Goal: Task Accomplishment & Management: Manage account settings

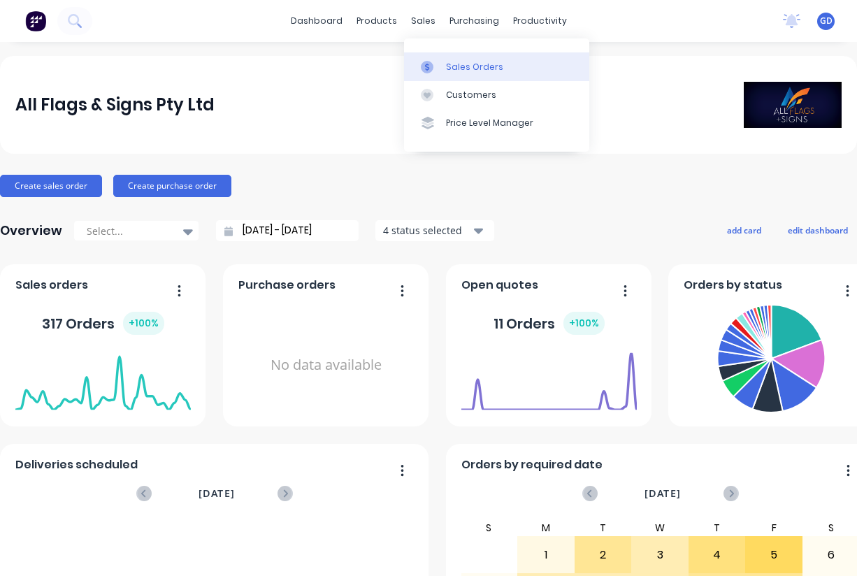
click at [443, 58] on link "Sales Orders" at bounding box center [496, 66] width 185 height 28
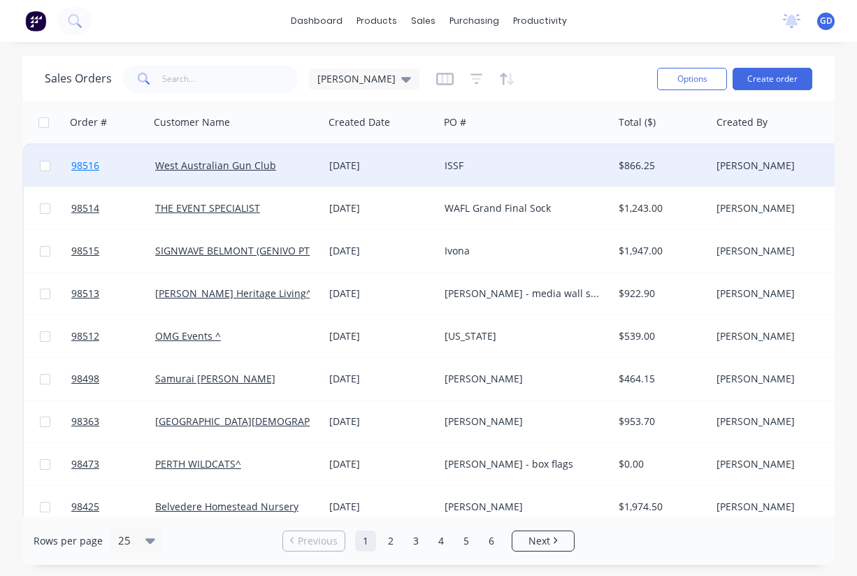
click at [97, 168] on span "98516" at bounding box center [85, 166] width 28 height 14
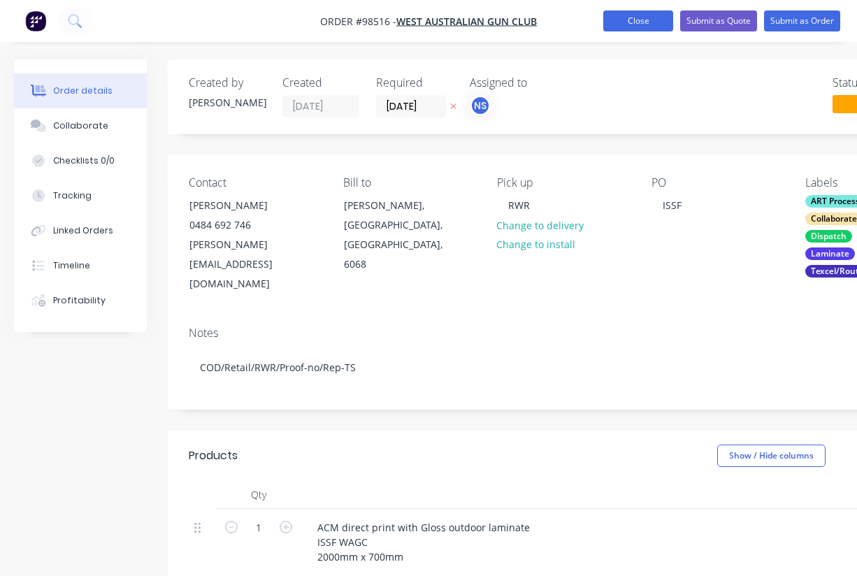
click at [641, 22] on button "Close" at bounding box center [639, 20] width 70 height 21
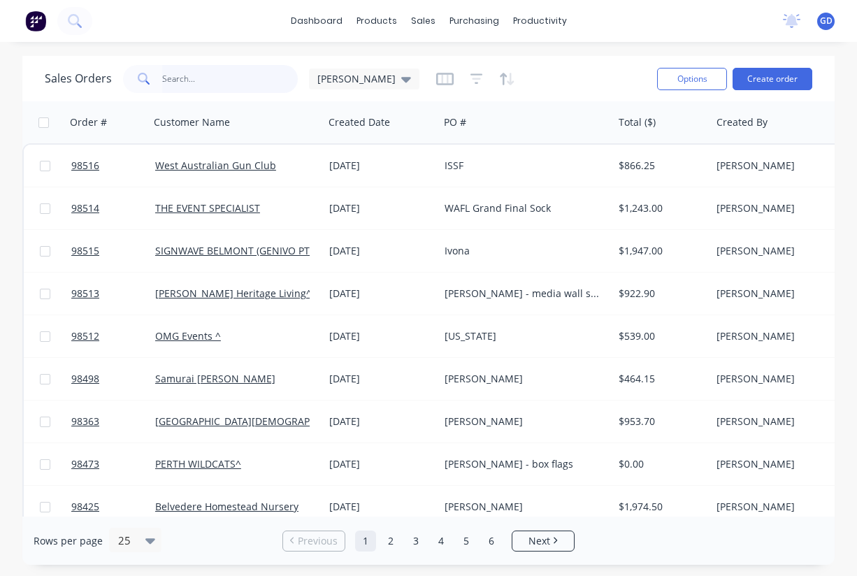
click at [202, 79] on input "text" at bounding box center [230, 79] width 136 height 28
type input "THe Factory"
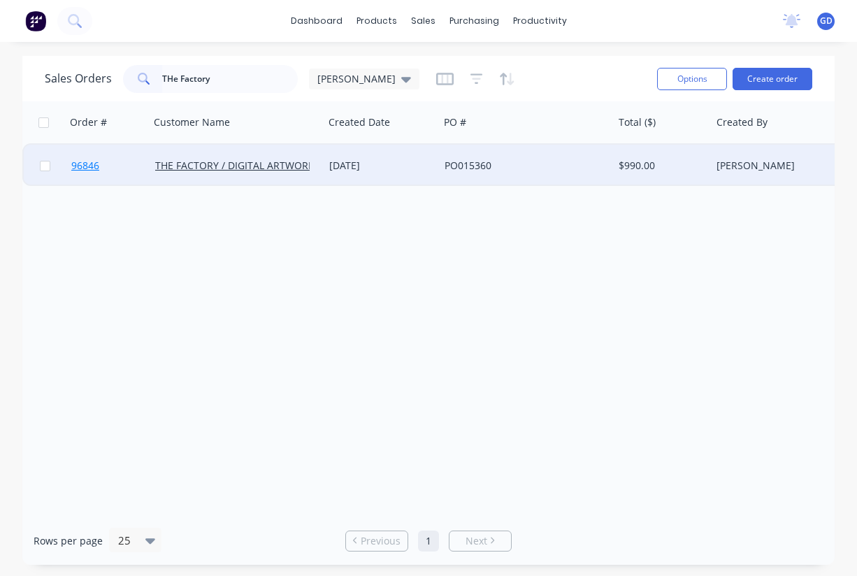
click at [91, 173] on link "96846" at bounding box center [113, 166] width 84 height 42
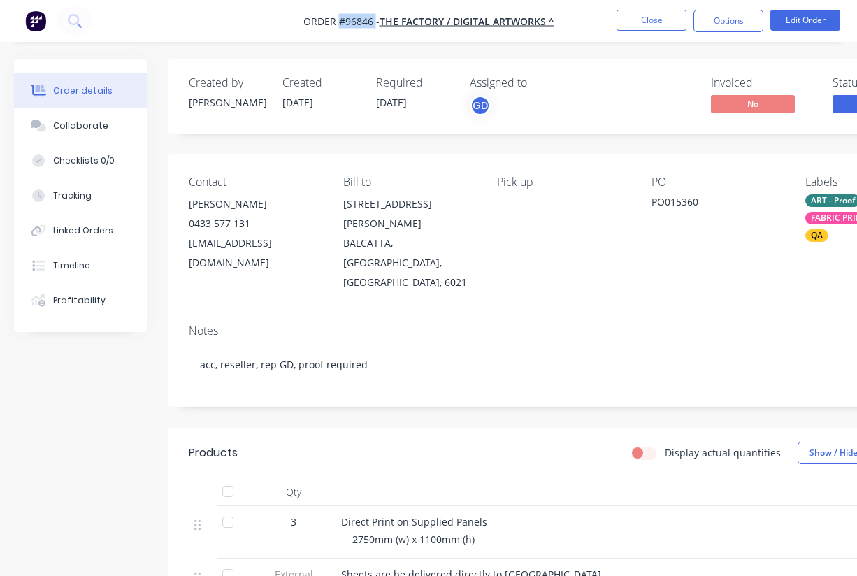
drag, startPoint x: 374, startPoint y: 20, endPoint x: 338, endPoint y: 20, distance: 36.4
click at [338, 20] on span "Order #96846 -" at bounding box center [342, 21] width 76 height 13
copy span "#96846"
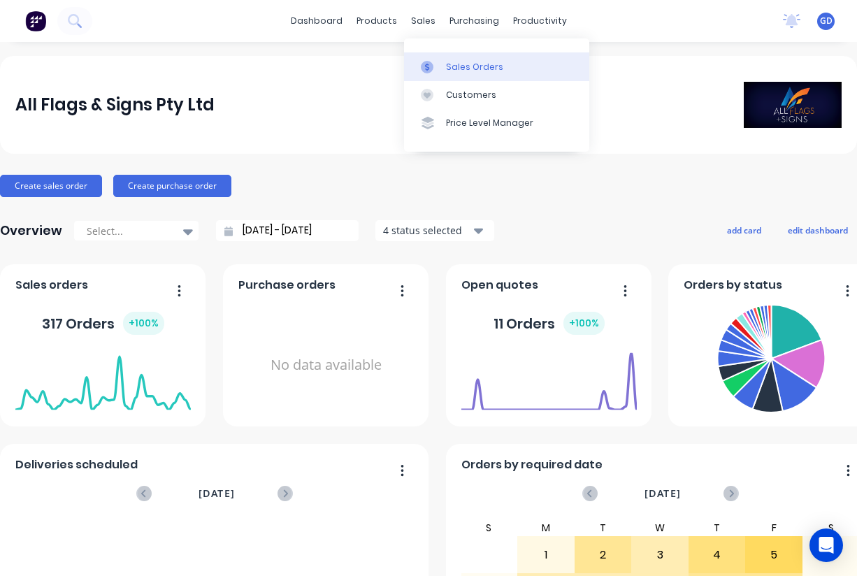
click at [450, 61] on div "Sales Orders" at bounding box center [474, 67] width 57 height 13
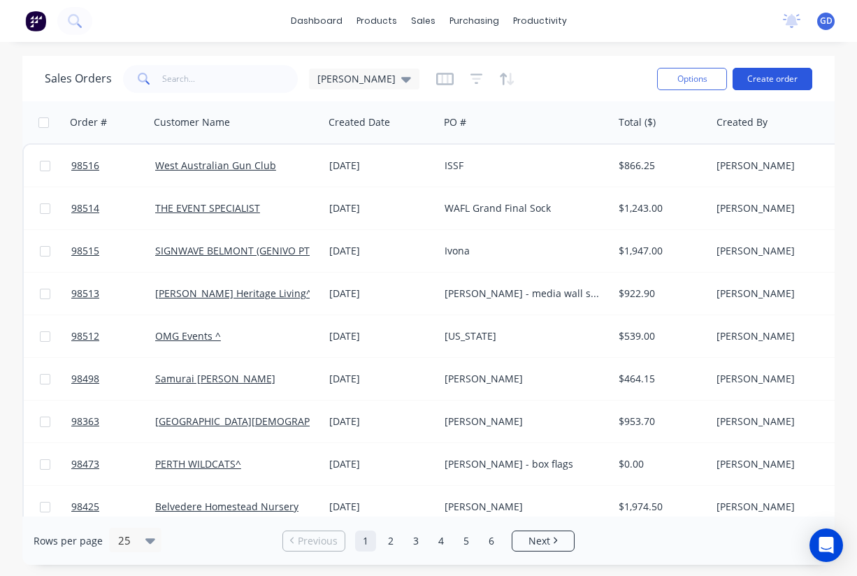
click at [783, 80] on button "Create order" at bounding box center [773, 79] width 80 height 22
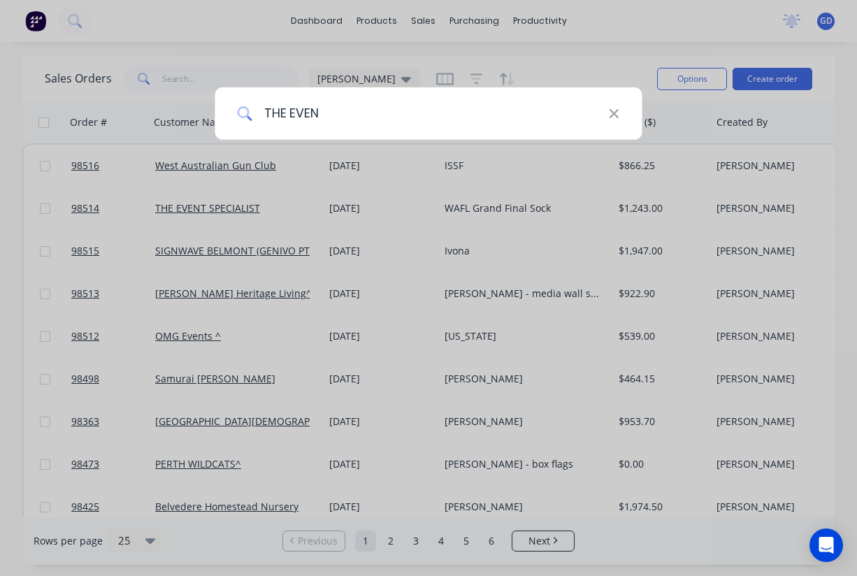
type input "THE EVENT"
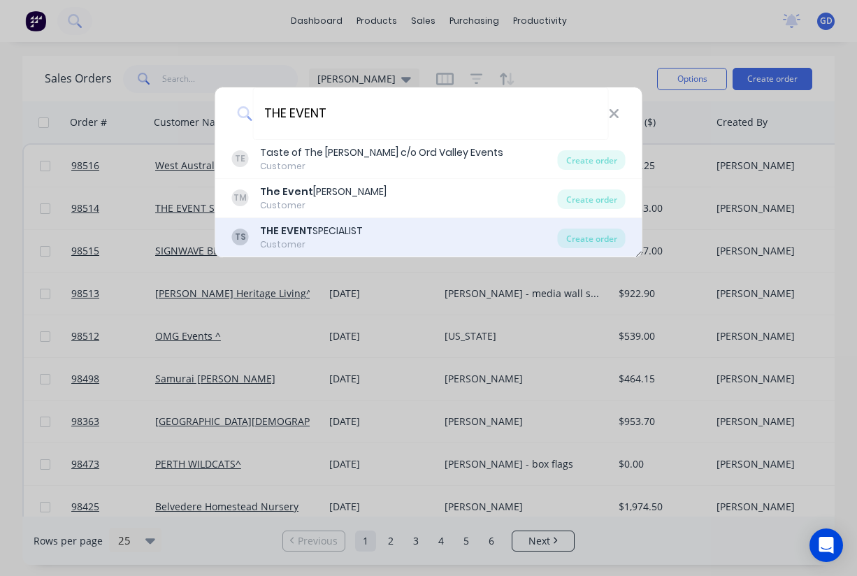
click at [337, 227] on div "THE EVENT SPECIALIST" at bounding box center [311, 231] width 103 height 15
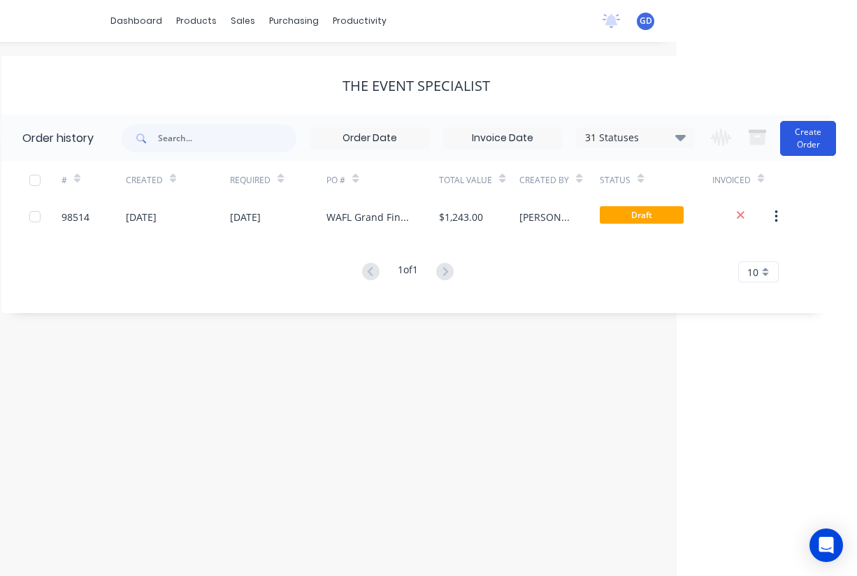
scroll to position [0, 180]
click at [808, 140] on button "Create Order" at bounding box center [809, 138] width 56 height 35
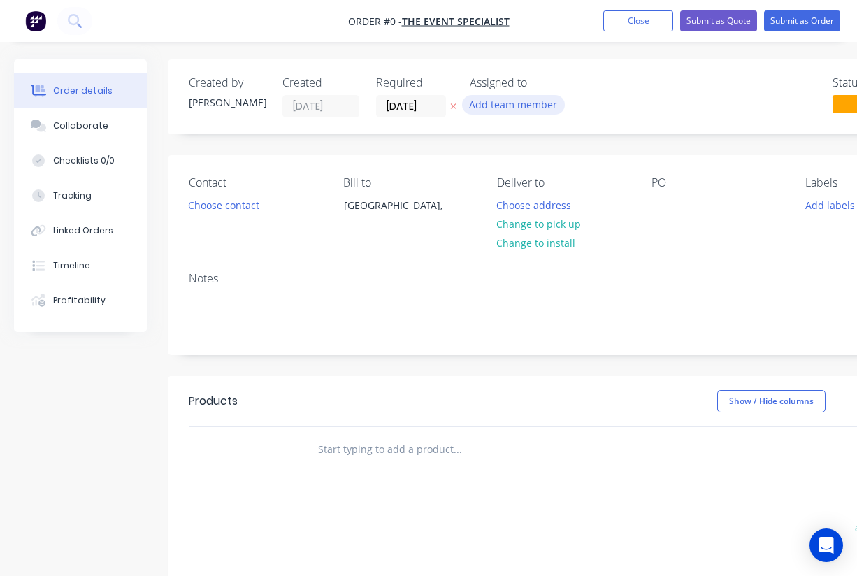
click at [533, 106] on button "Add team member" at bounding box center [513, 104] width 103 height 19
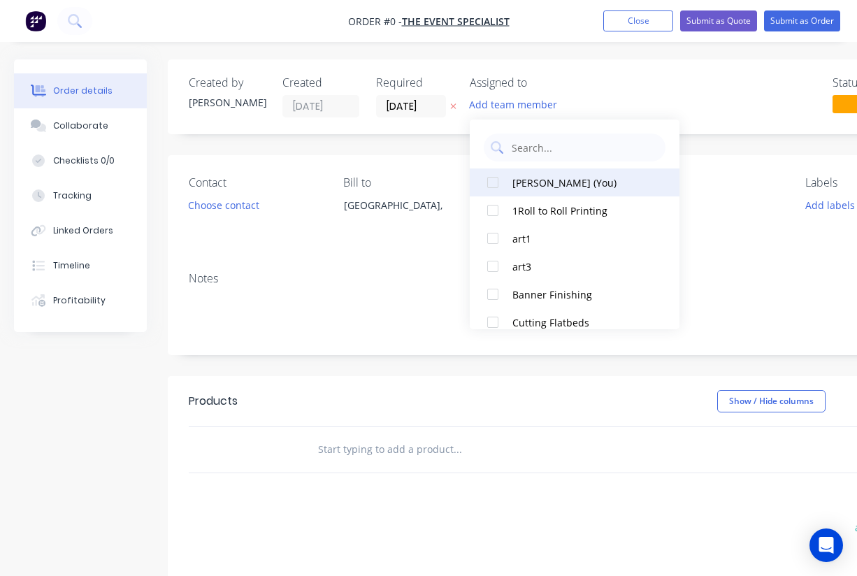
click at [497, 178] on div at bounding box center [493, 183] width 28 height 28
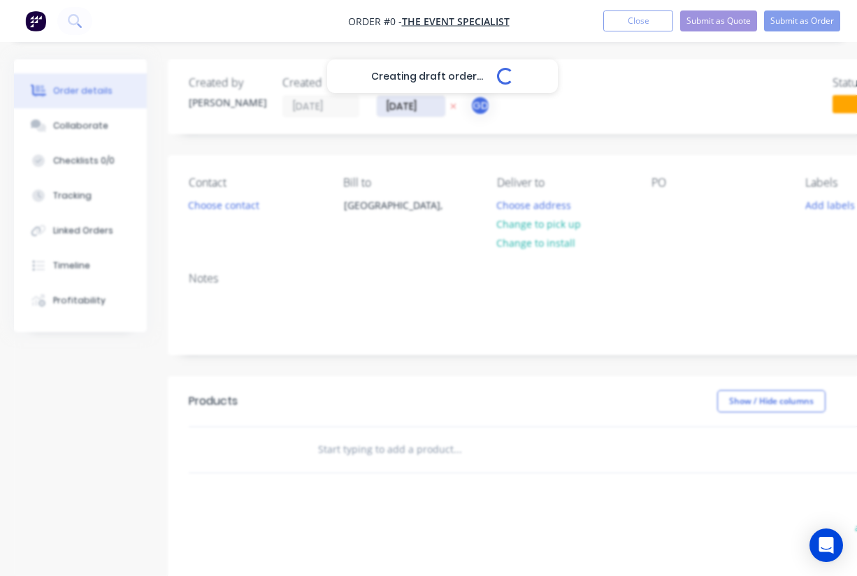
click at [408, 106] on div "Creating draft order... Loading... Order details Collaborate Checklists 0/0 Tra…" at bounding box center [486, 444] width 973 height 771
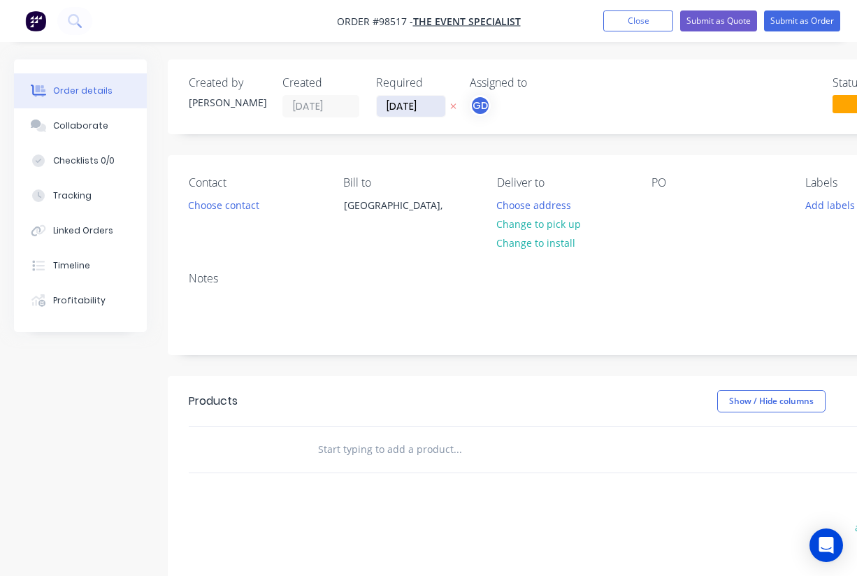
click at [404, 113] on input "10/09/25" at bounding box center [411, 106] width 69 height 21
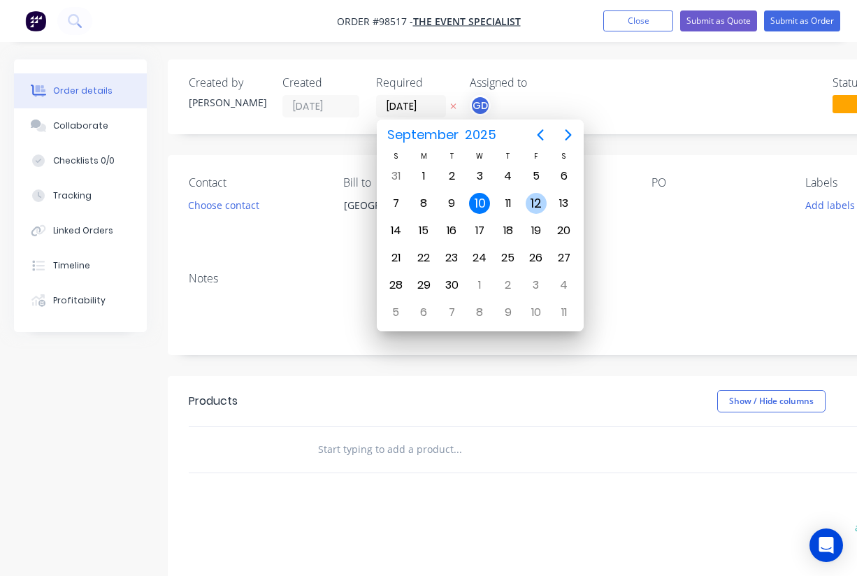
click at [538, 199] on div "12" at bounding box center [536, 203] width 21 height 21
type input "12/09/25"
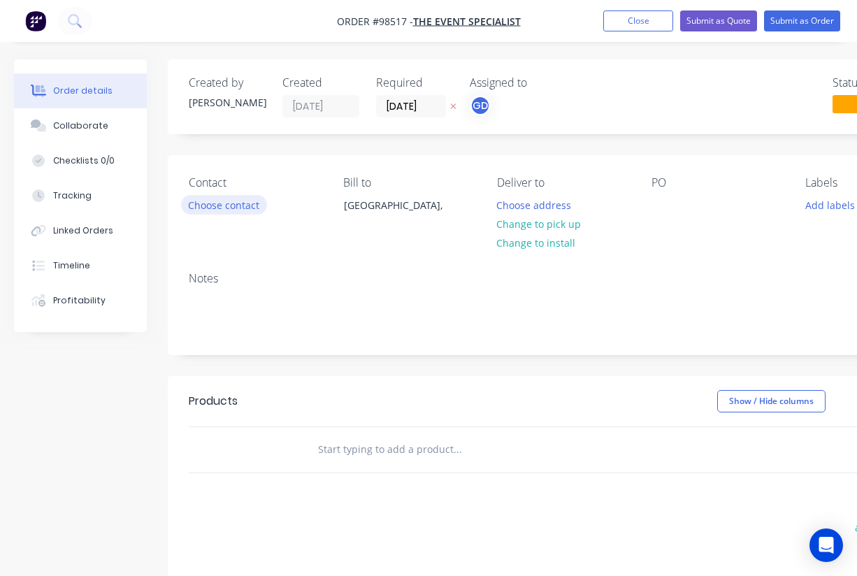
click at [227, 207] on button "Choose contact" at bounding box center [224, 204] width 86 height 19
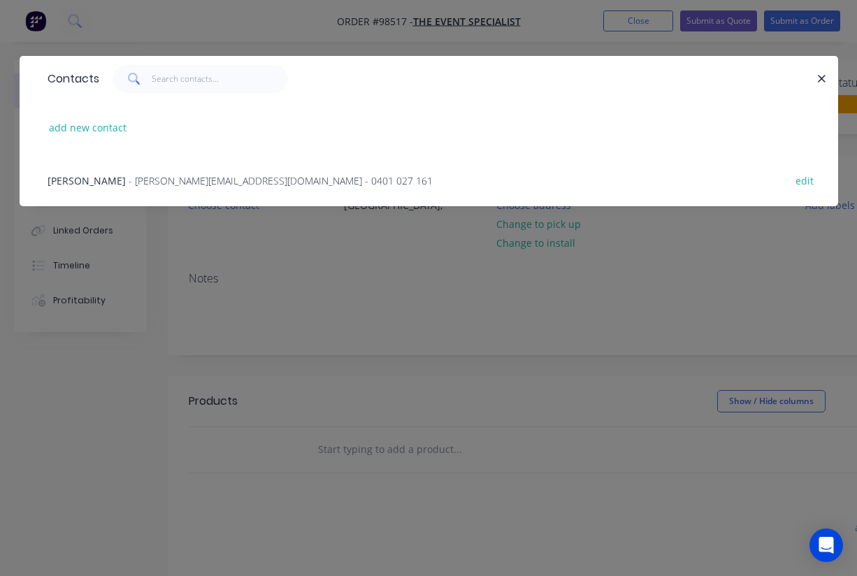
click at [98, 178] on span "Hayley Hinchliffe" at bounding box center [87, 180] width 78 height 13
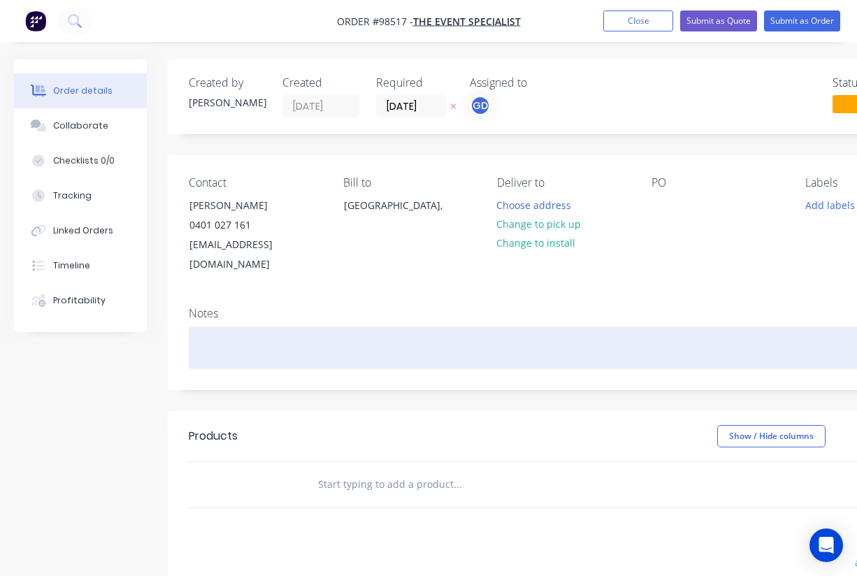
click at [199, 327] on div at bounding box center [563, 348] width 749 height 43
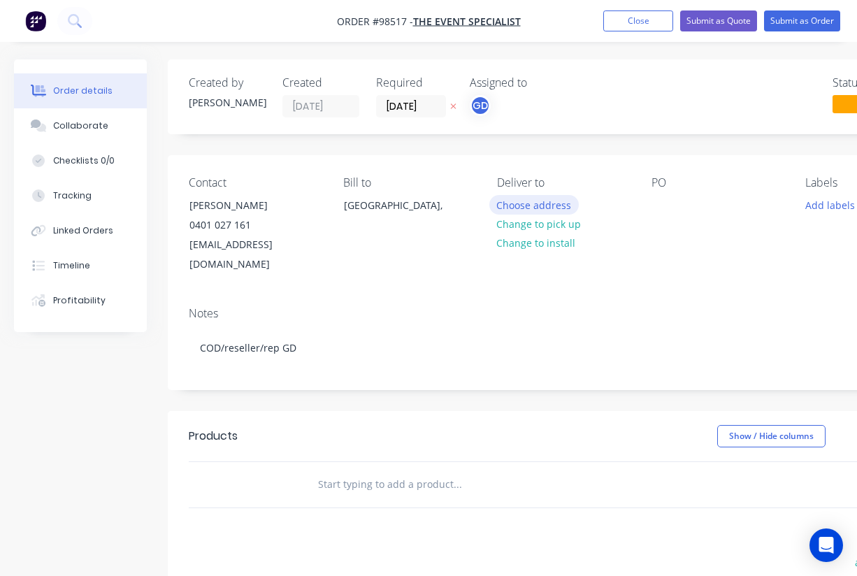
click at [520, 206] on button "Choose address" at bounding box center [535, 204] width 90 height 19
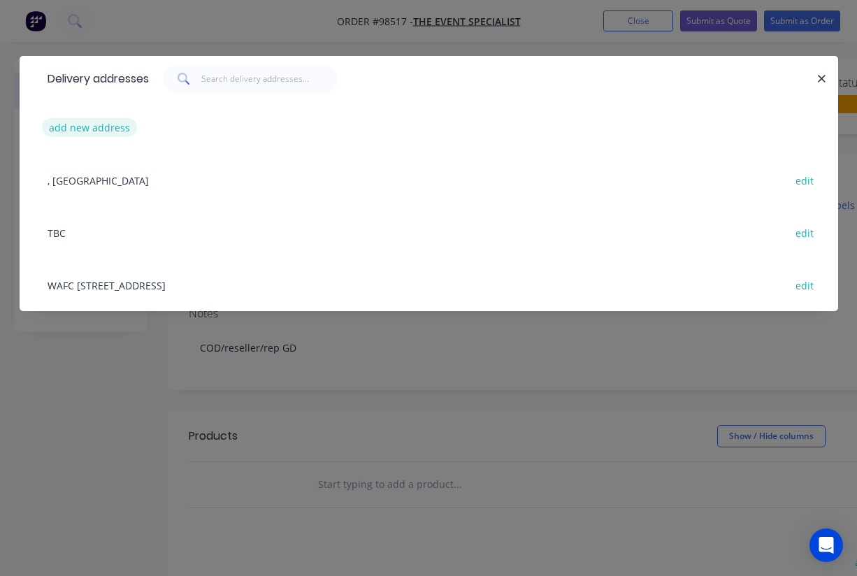
click at [83, 129] on button "add new address" at bounding box center [90, 127] width 96 height 19
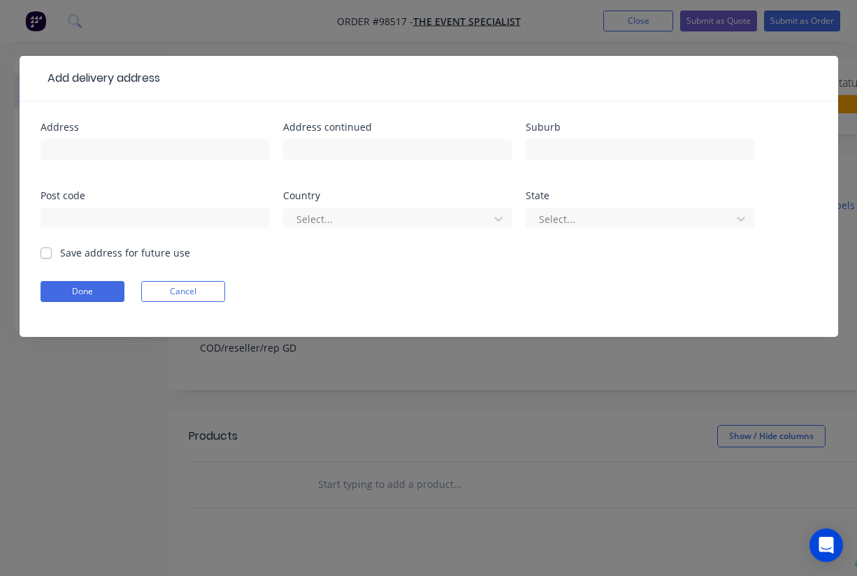
click at [60, 252] on label "Save address for future use" at bounding box center [125, 252] width 130 height 15
click at [47, 252] on input "Save address for future use" at bounding box center [46, 251] width 11 height 13
checkbox input "true"
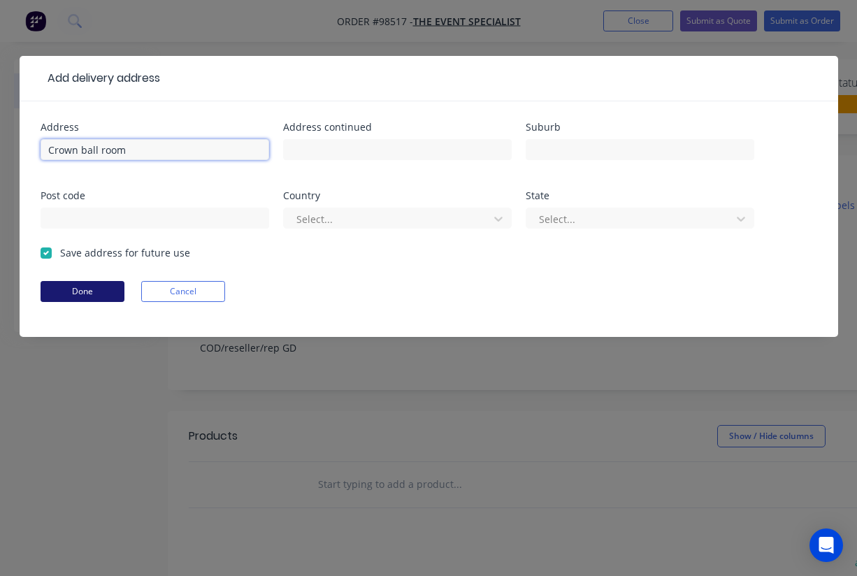
type input "Crown ball room"
click at [81, 285] on button "Done" at bounding box center [83, 291] width 84 height 21
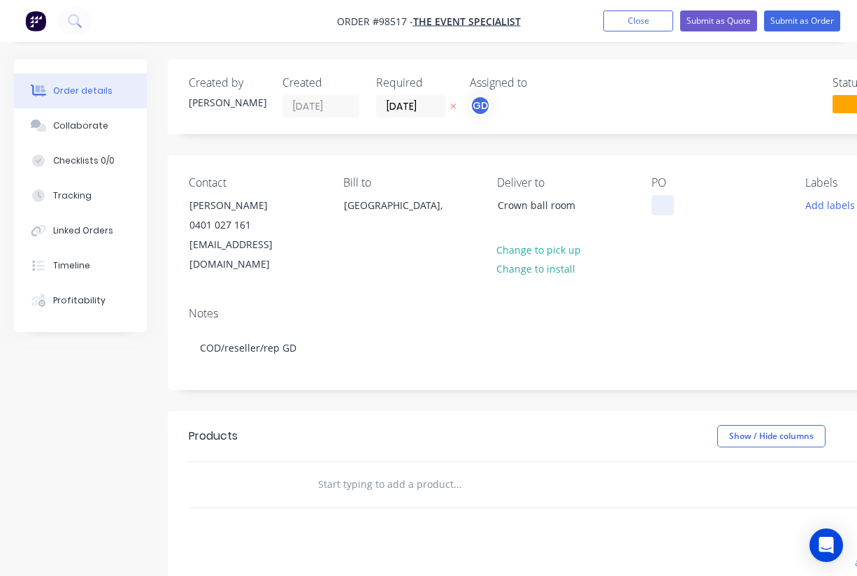
click at [661, 211] on div at bounding box center [663, 205] width 22 height 20
paste div
click at [700, 249] on div "PO Sandover and Dhara Kerr Medal | Media Wall" at bounding box center [718, 225] width 132 height 99
click at [697, 234] on div "Sandover and Dhara Kerr Medal | Media Wall" at bounding box center [718, 220] width 132 height 50
click at [669, 296] on div "Notes COD/reseller/rep GD" at bounding box center [563, 343] width 791 height 94
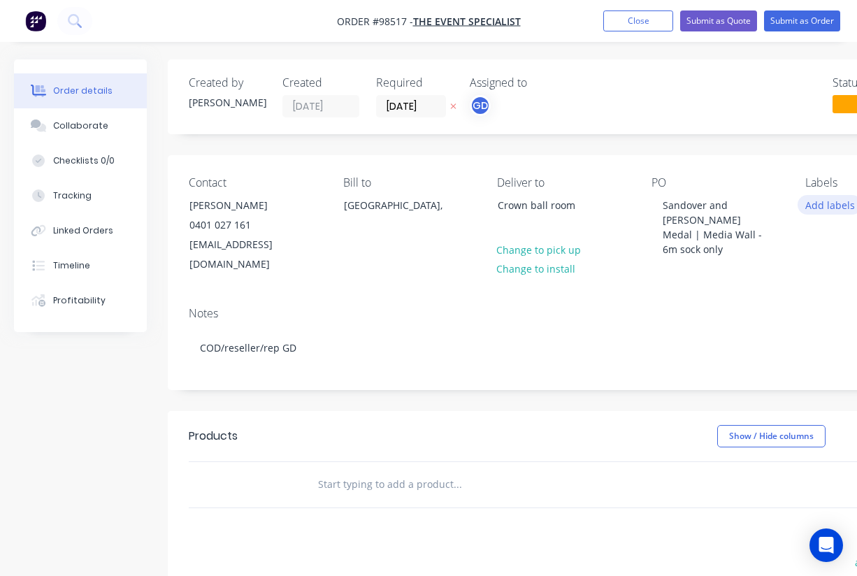
click at [823, 207] on button "Add labels" at bounding box center [830, 204] width 64 height 19
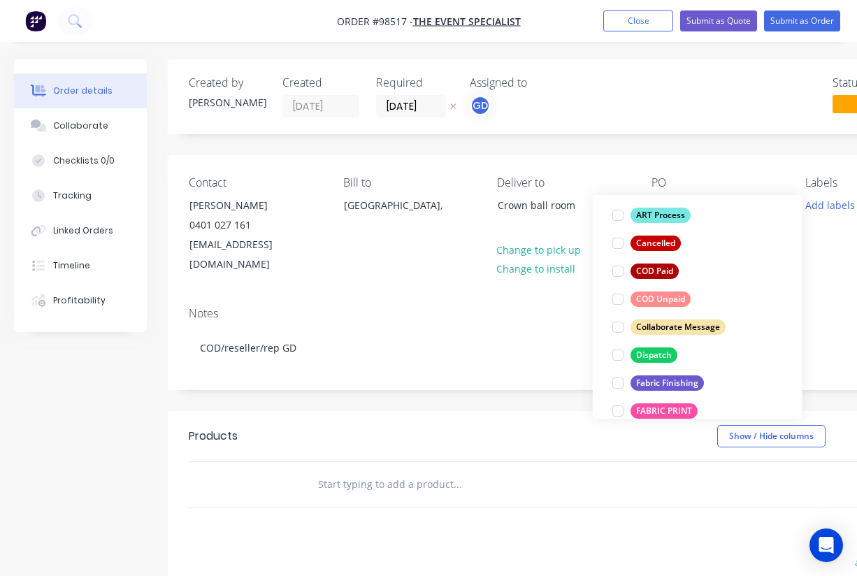
scroll to position [122, 0]
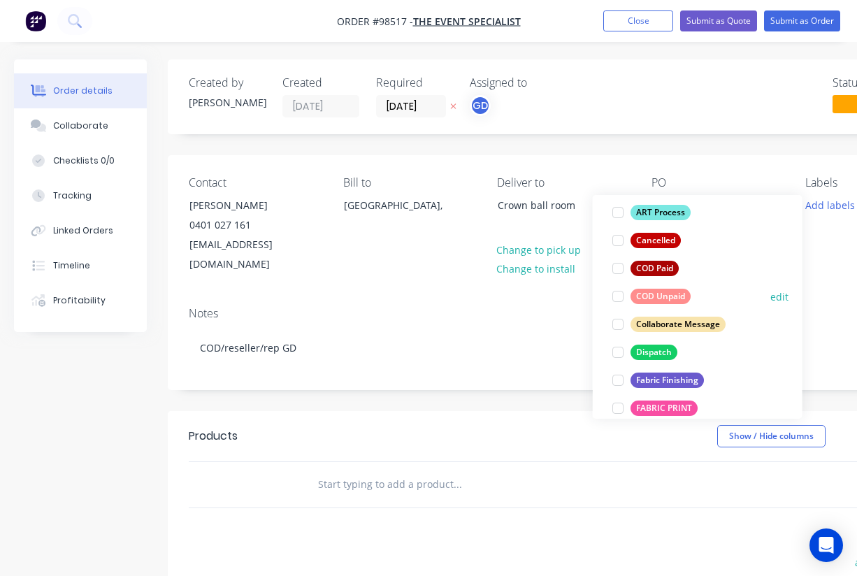
click at [674, 296] on div "COD Unpaid" at bounding box center [661, 296] width 60 height 15
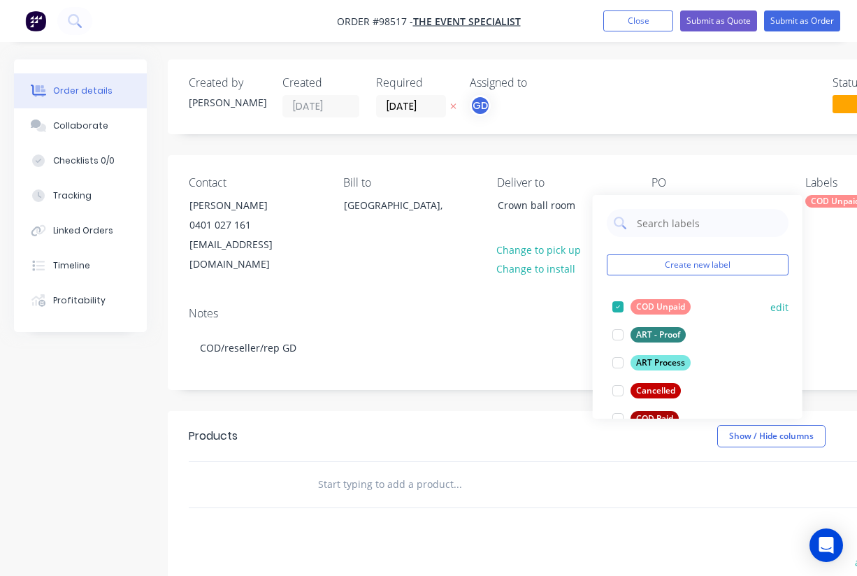
scroll to position [0, 0]
click at [616, 334] on div at bounding box center [618, 335] width 28 height 28
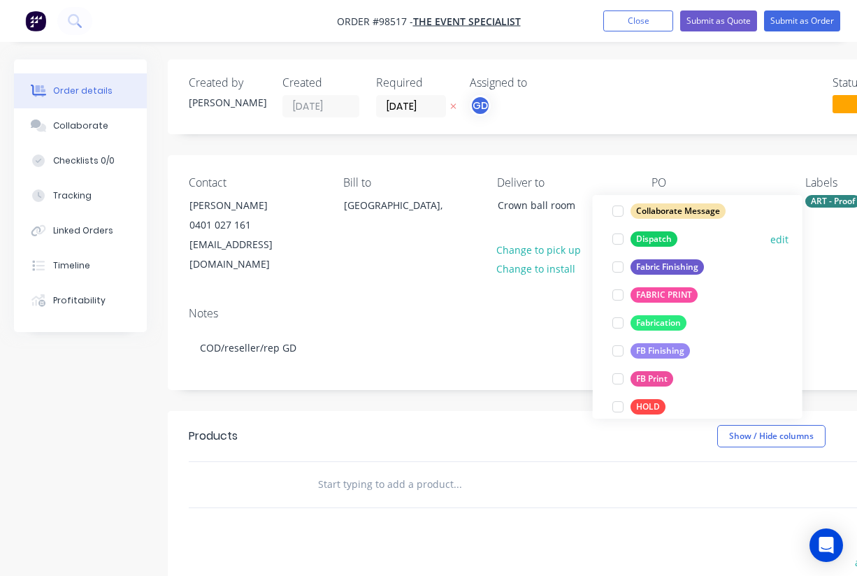
scroll to position [238, 0]
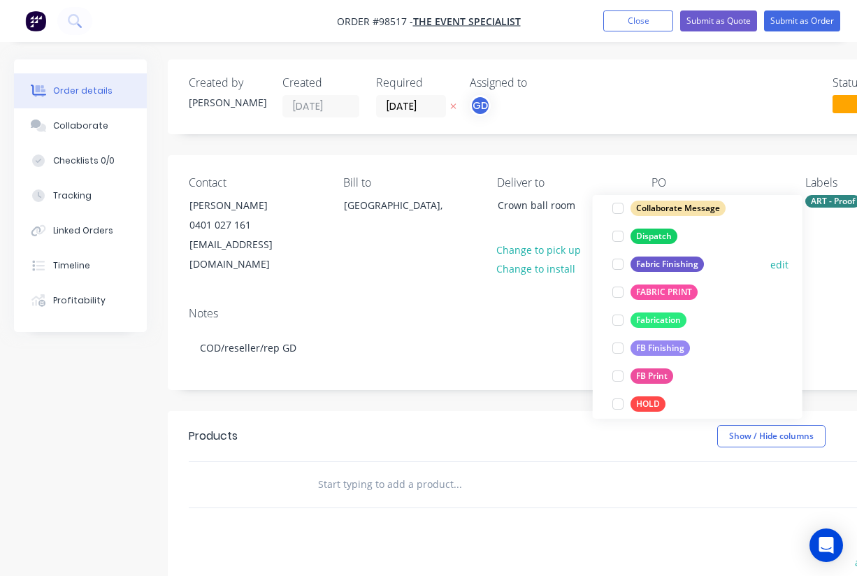
click at [622, 264] on div at bounding box center [618, 264] width 28 height 28
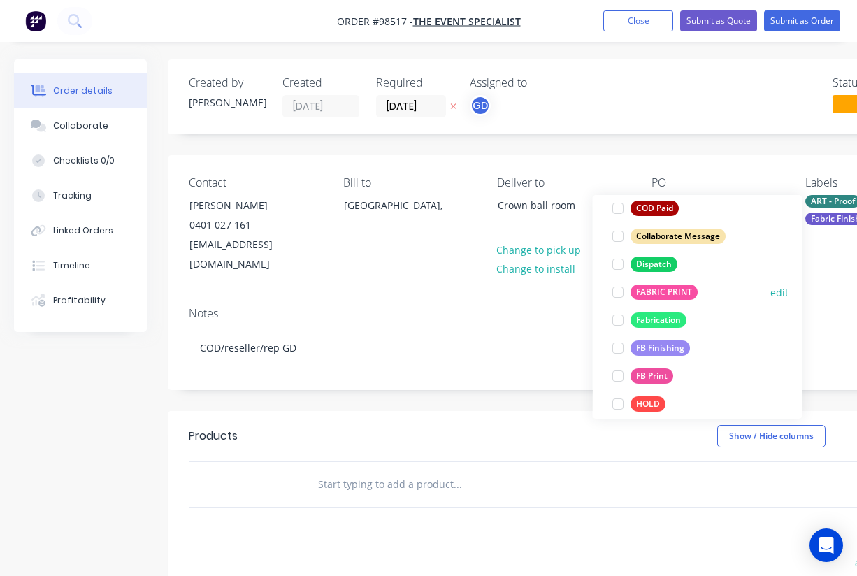
click at [618, 292] on div at bounding box center [618, 292] width 28 height 28
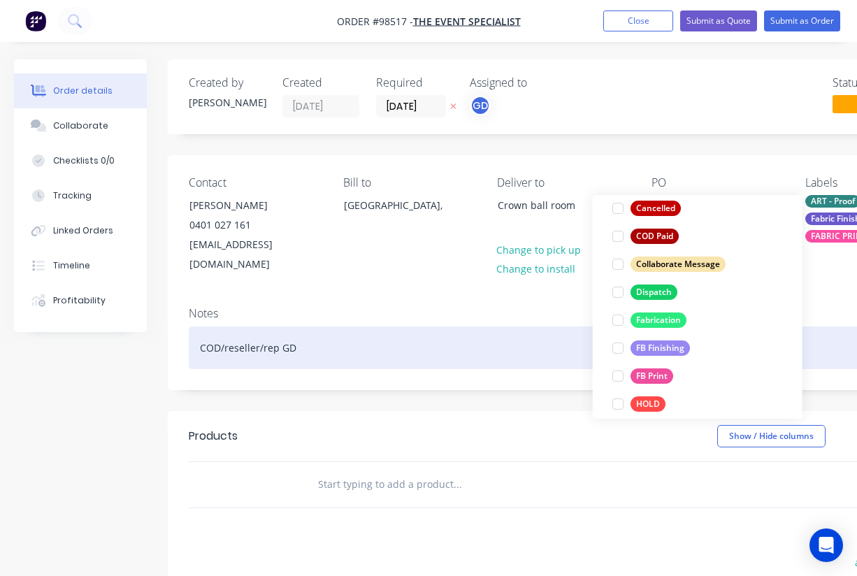
click at [527, 327] on div "COD/reseller/rep GD" at bounding box center [563, 348] width 749 height 43
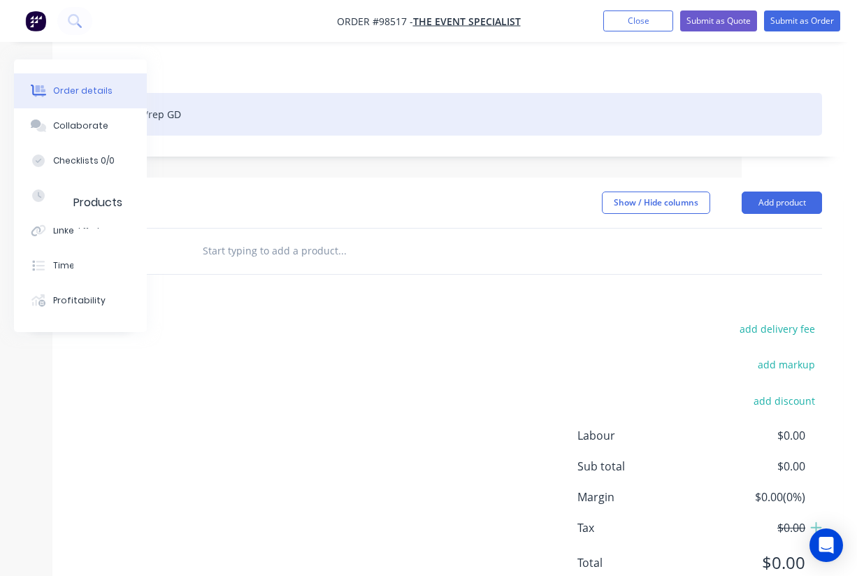
scroll to position [269, 115]
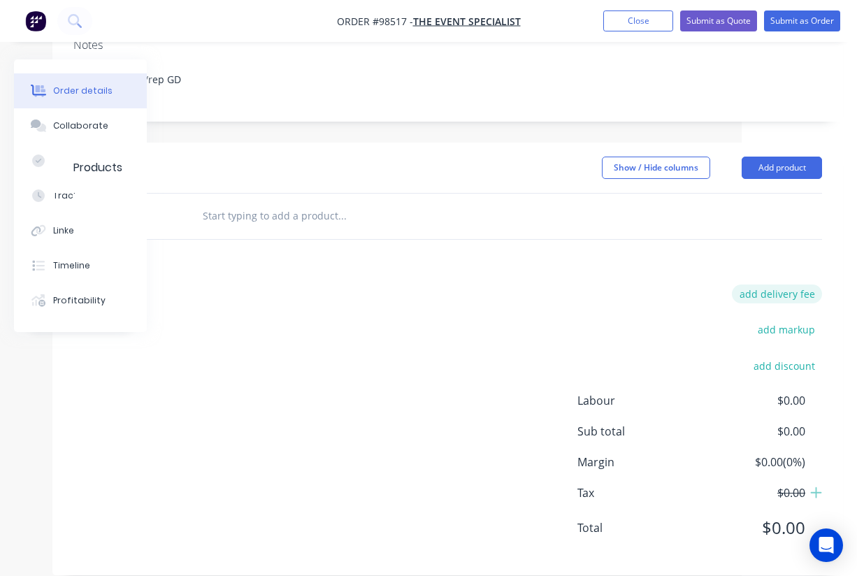
click at [783, 285] on button "add delivery fee" at bounding box center [777, 294] width 90 height 19
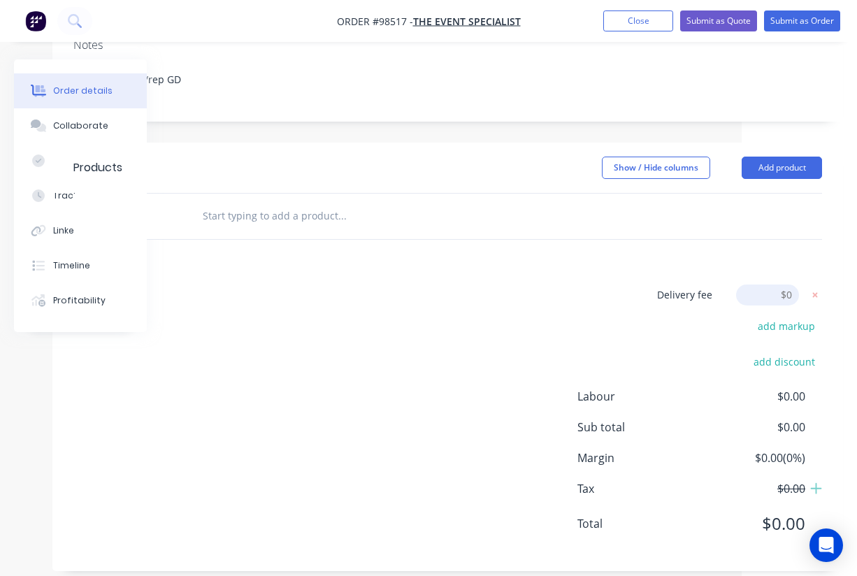
scroll to position [265, 115]
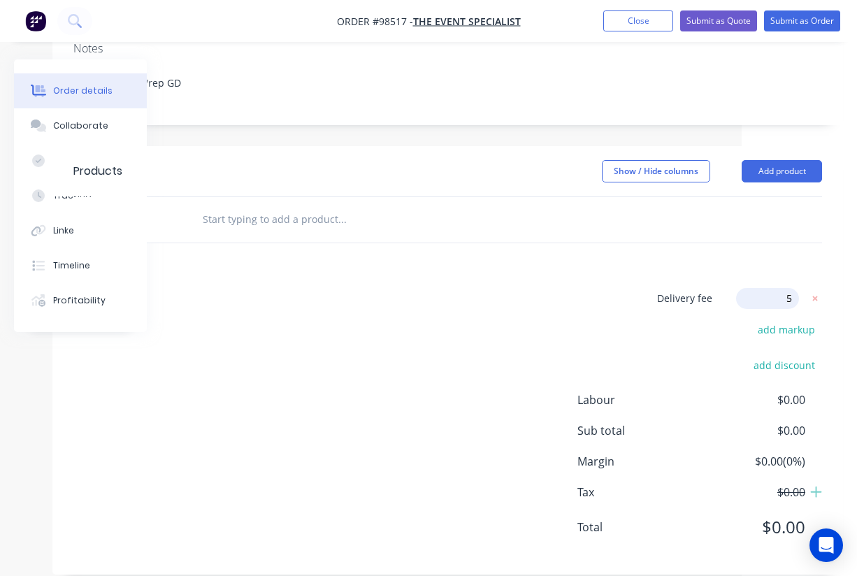
type input "55"
click at [536, 264] on div "Products Show / Hide columns Add product Delivery fee Delivery fee Delivery fee…" at bounding box center [447, 360] width 791 height 429
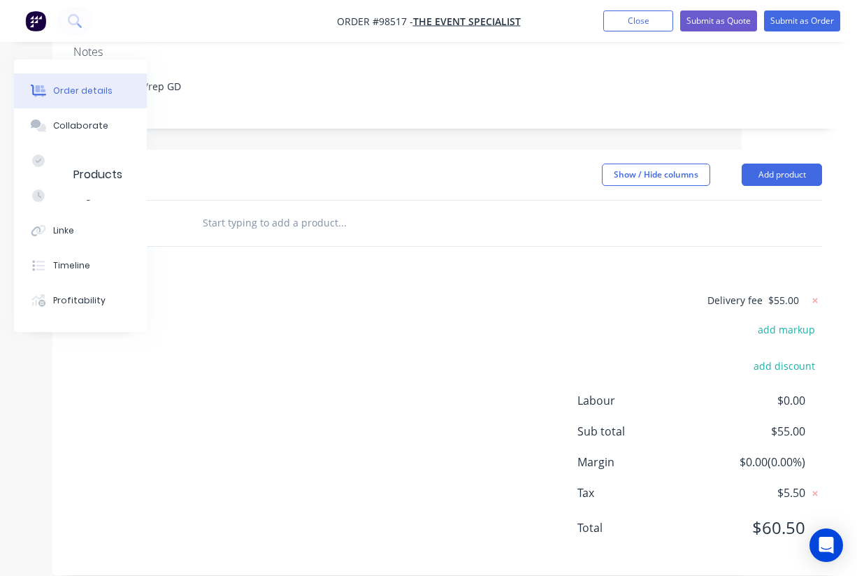
click at [287, 209] on input "text" at bounding box center [342, 223] width 280 height 28
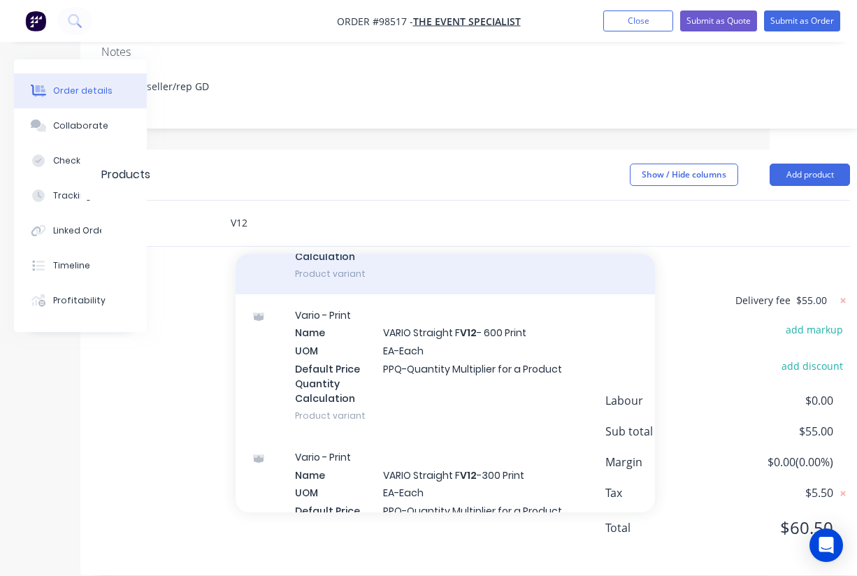
scroll to position [333, 0]
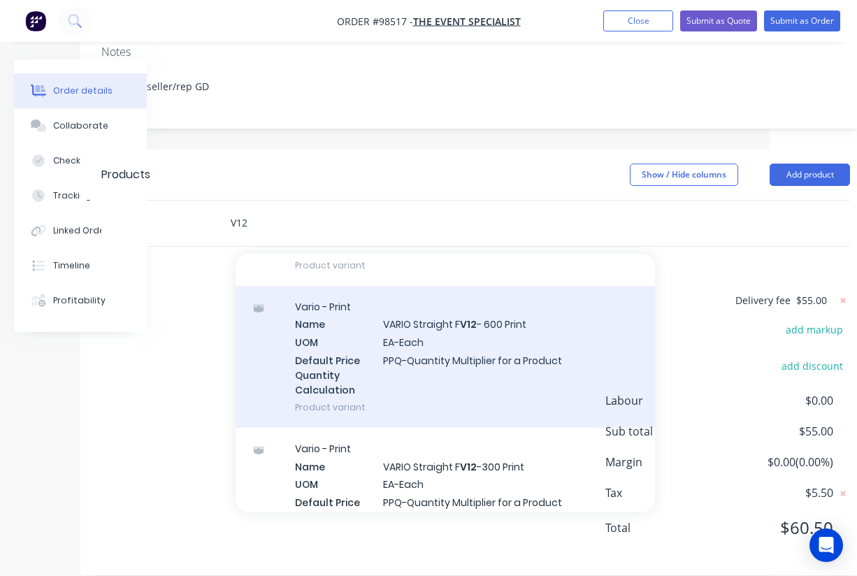
type input "V12"
click at [442, 302] on div "Vario - Print Name VARIO Straight F V12 - 600 Print UOM EA-Each Default Price Q…" at bounding box center [446, 357] width 420 height 142
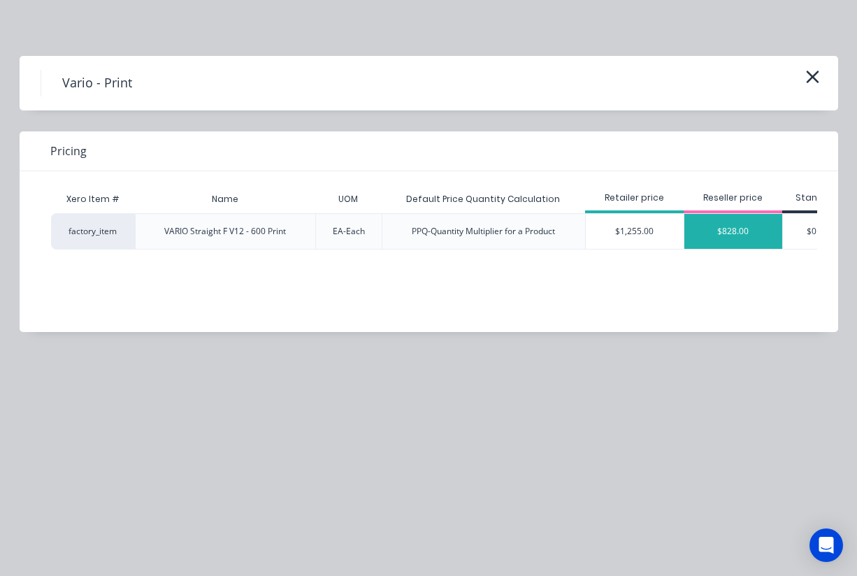
click at [722, 234] on div "$828.00" at bounding box center [734, 231] width 98 height 35
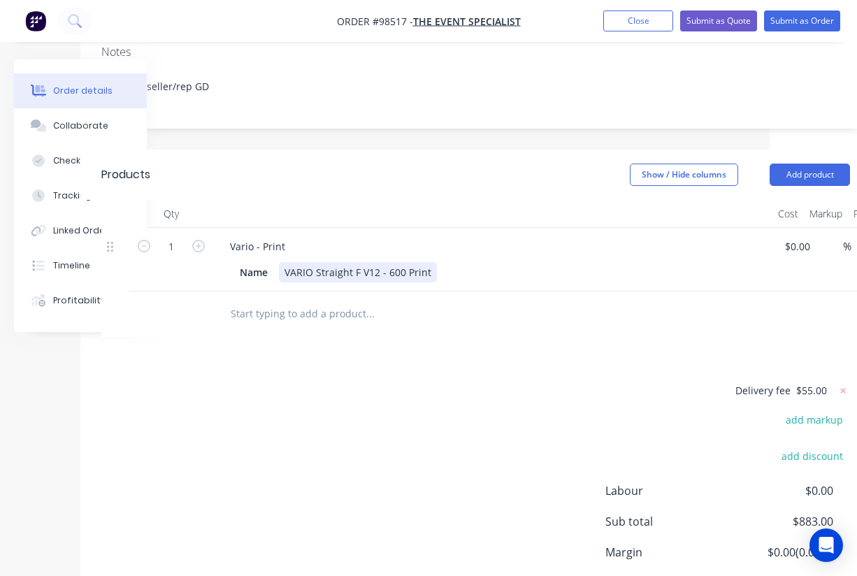
click at [434, 262] on div "Name VARIO Straight F V12 - 600 Print" at bounding box center [490, 272] width 512 height 20
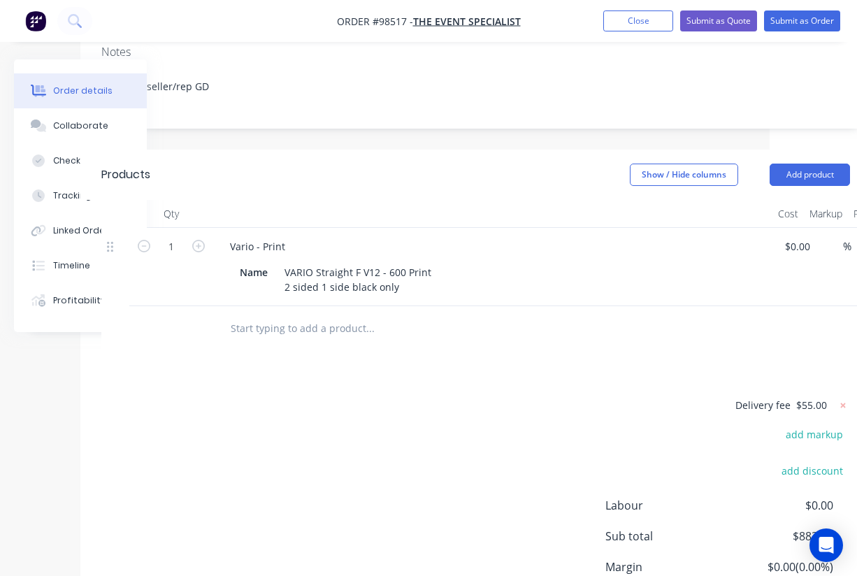
click at [478, 315] on input "text" at bounding box center [370, 329] width 280 height 28
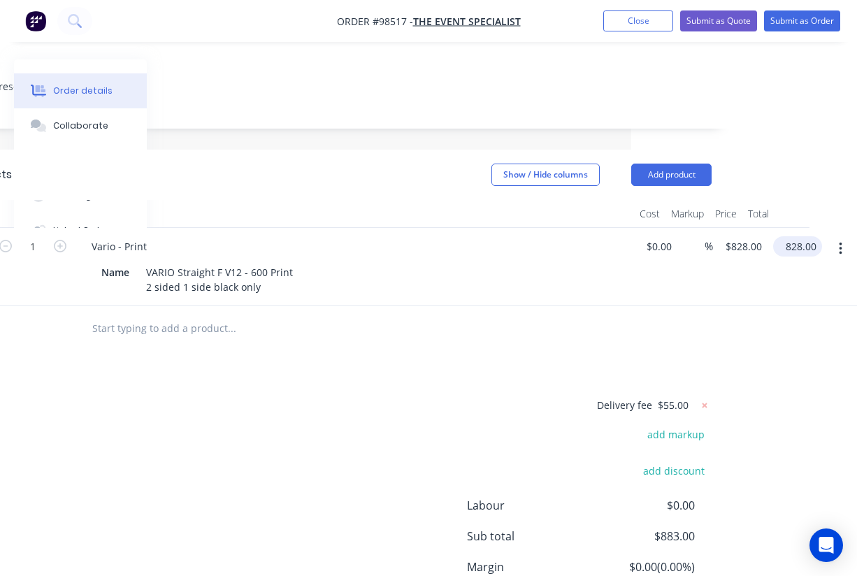
click at [813, 236] on input "828.00" at bounding box center [800, 246] width 43 height 20
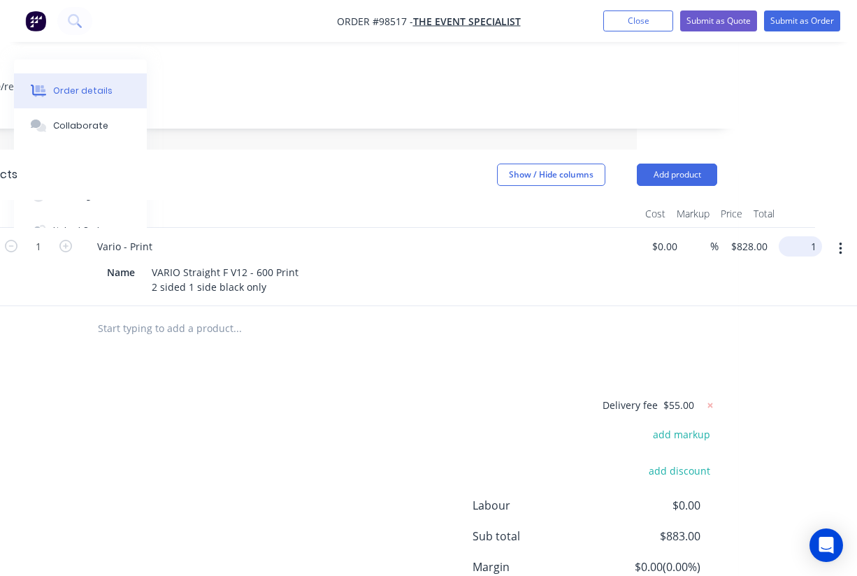
scroll to position [262, 199]
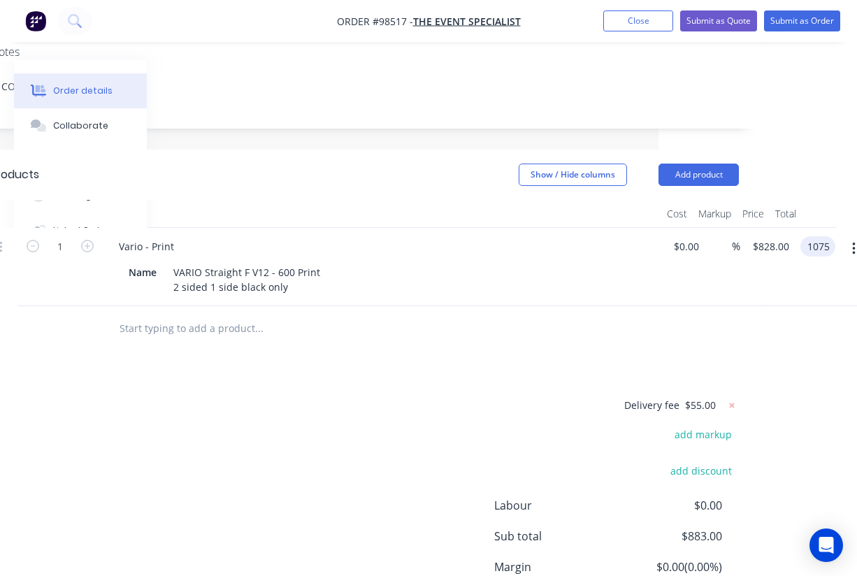
type input "1075"
type input "$1,075.00"
click at [397, 200] on div at bounding box center [382, 214] width 560 height 28
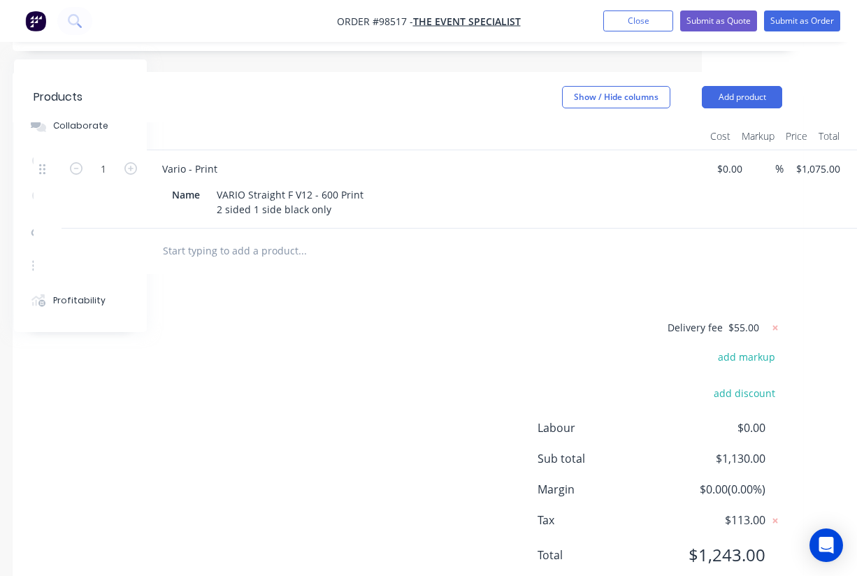
scroll to position [339, 92]
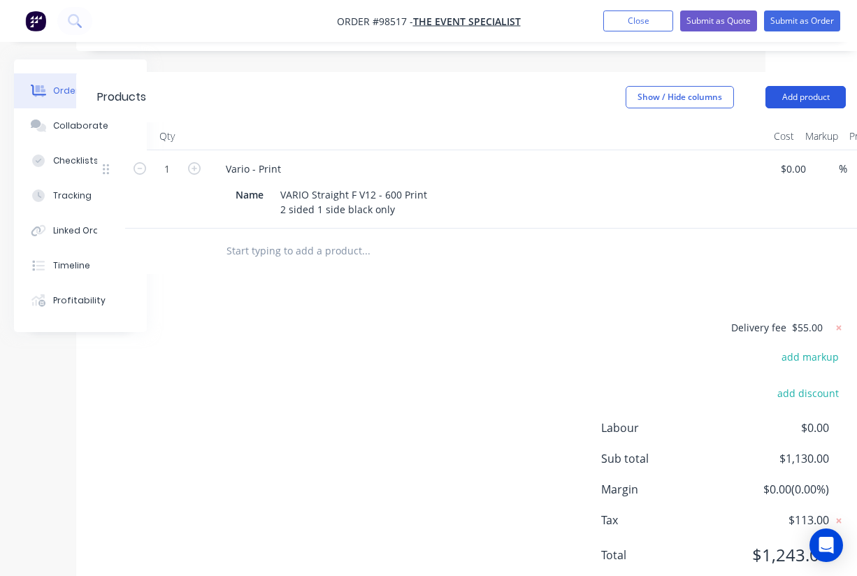
click at [792, 86] on button "Add product" at bounding box center [806, 97] width 80 height 22
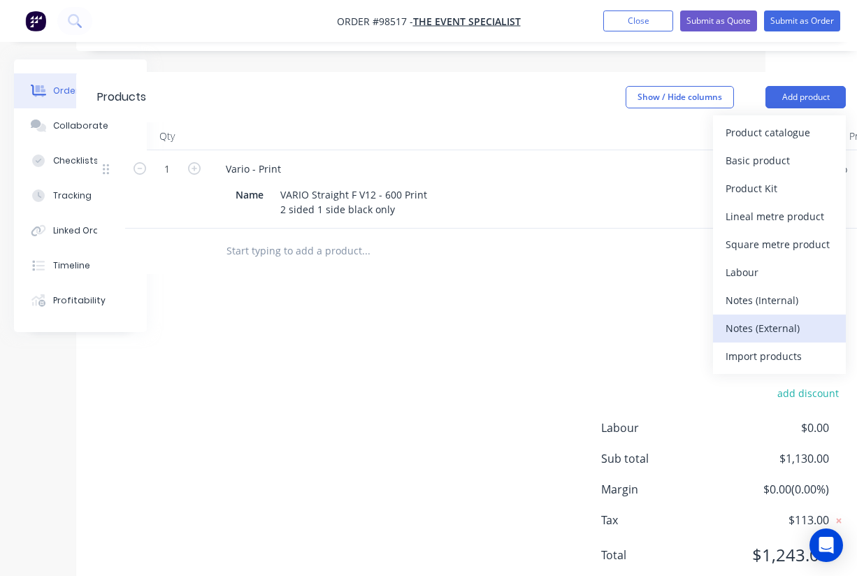
click at [774, 318] on div "Notes (External)" at bounding box center [780, 328] width 108 height 20
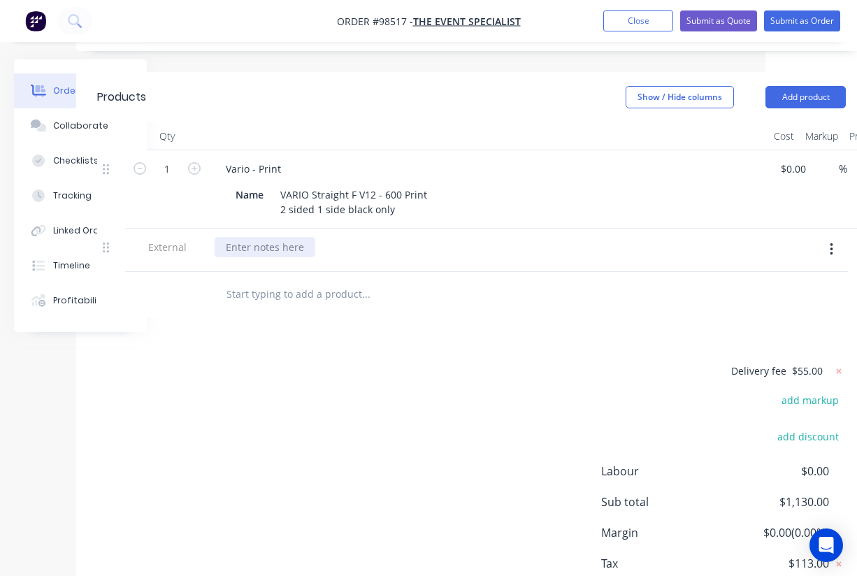
click at [278, 237] on div at bounding box center [265, 247] width 101 height 20
paste div
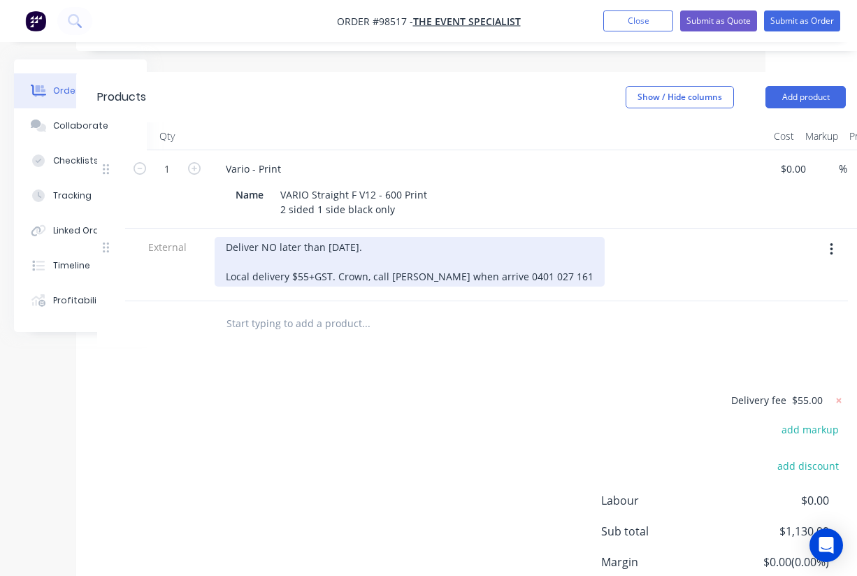
click at [363, 258] on div "Deliver NO later than 15th September. Local delivery $55+GST. Crown, call Hayle…" at bounding box center [410, 262] width 390 height 50
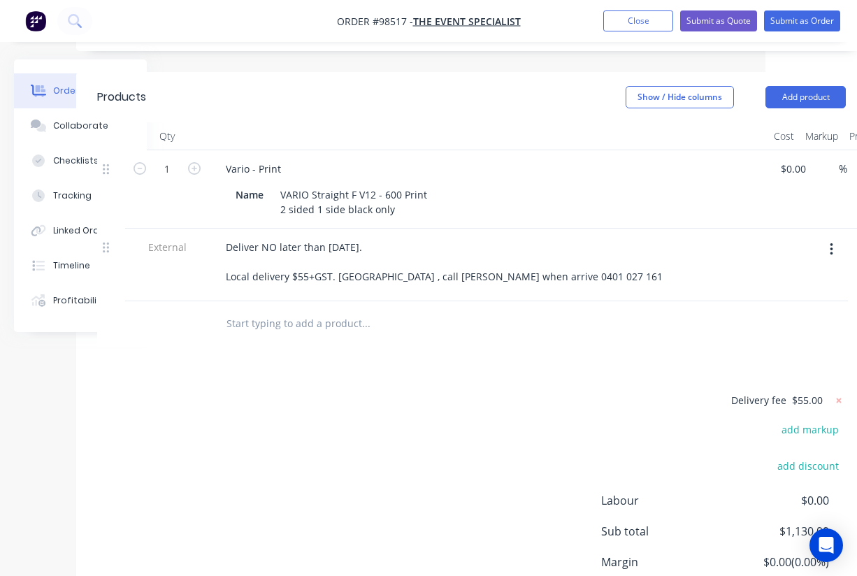
click at [406, 301] on div at bounding box center [461, 323] width 504 height 45
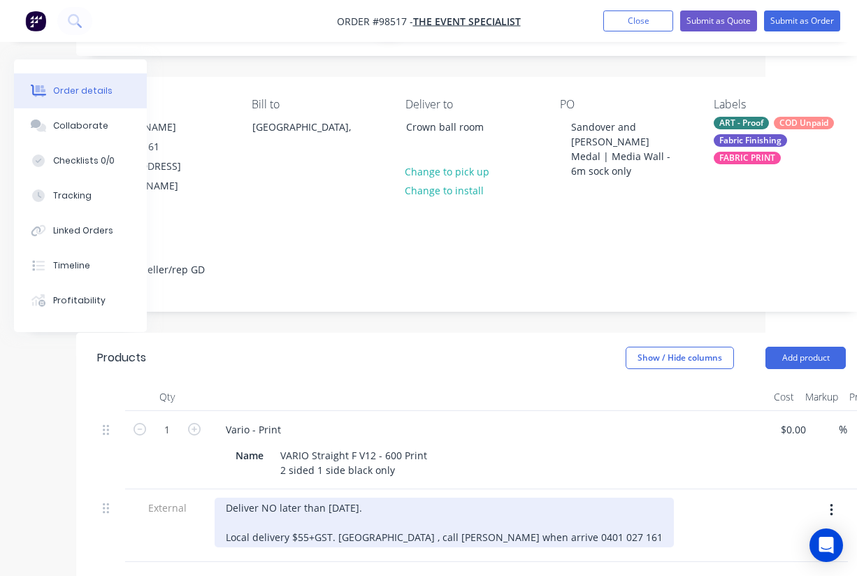
scroll to position [0, 92]
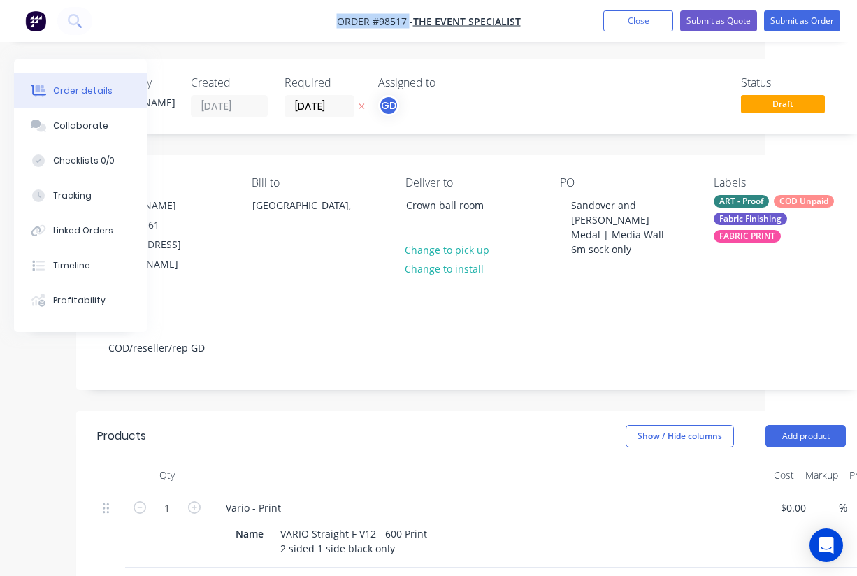
drag, startPoint x: 327, startPoint y: 19, endPoint x: 408, endPoint y: 23, distance: 81.2
click at [408, 23] on nav "Order #98517 - THE EVENT SPECIALIST Add product Close Submit as Quote Submit as…" at bounding box center [428, 21] width 857 height 42
copy span "Order #98517"
click at [637, 24] on button "Close" at bounding box center [639, 20] width 70 height 21
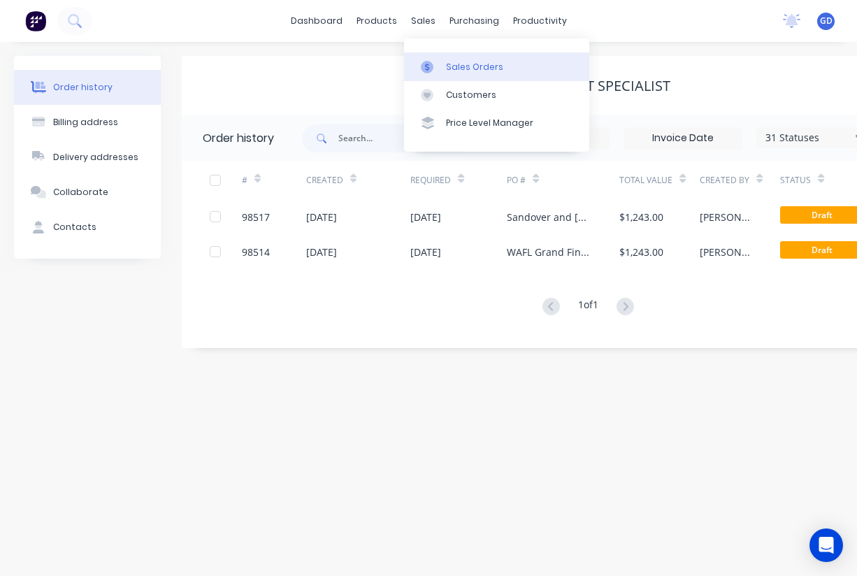
click at [469, 69] on div "Sales Orders" at bounding box center [474, 67] width 57 height 13
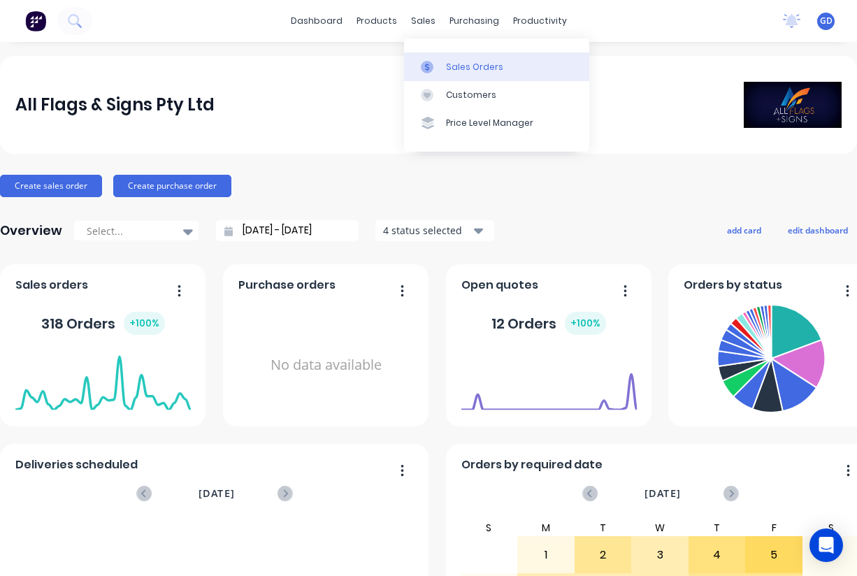
click at [459, 66] on div "Sales Orders" at bounding box center [474, 67] width 57 height 13
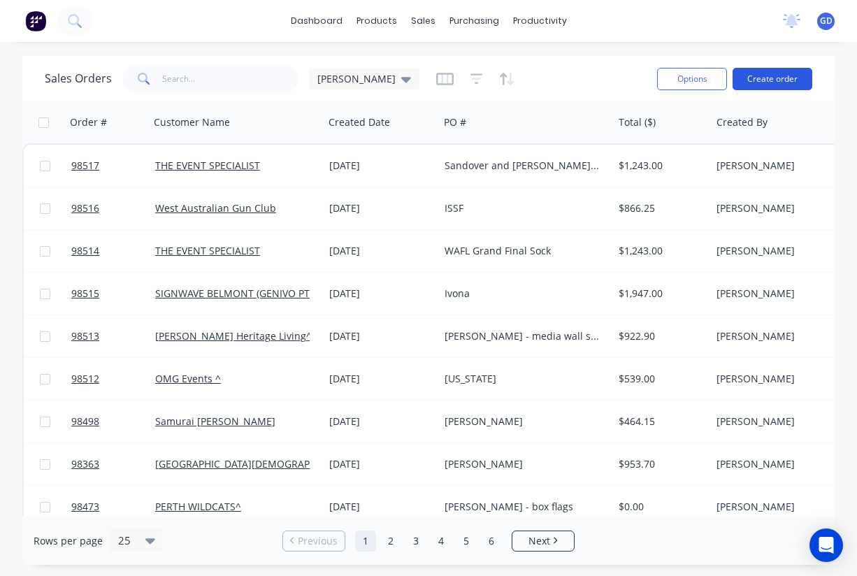
click at [774, 84] on button "Create order" at bounding box center [773, 79] width 80 height 22
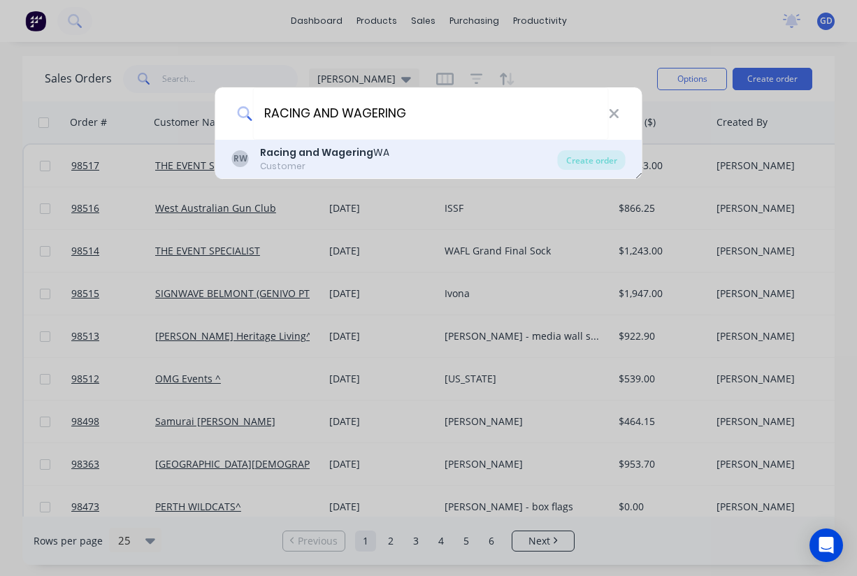
type input "RACING AND WAGERING"
click at [301, 162] on div "Customer" at bounding box center [324, 166] width 129 height 13
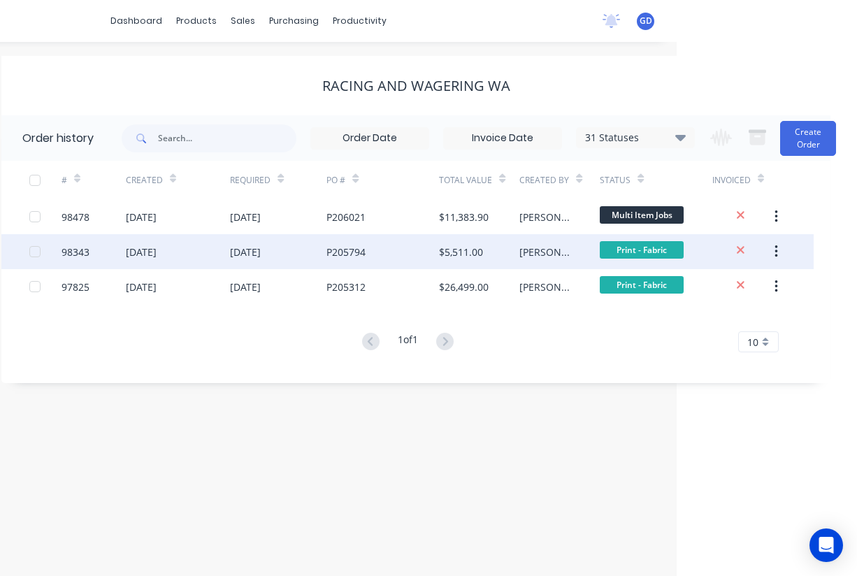
scroll to position [0, 180]
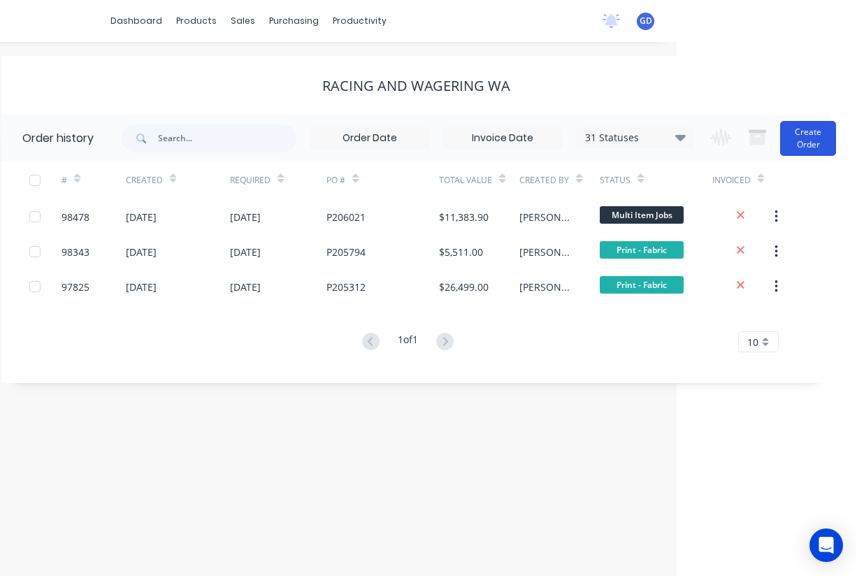
click at [812, 134] on button "Create Order" at bounding box center [809, 138] width 56 height 35
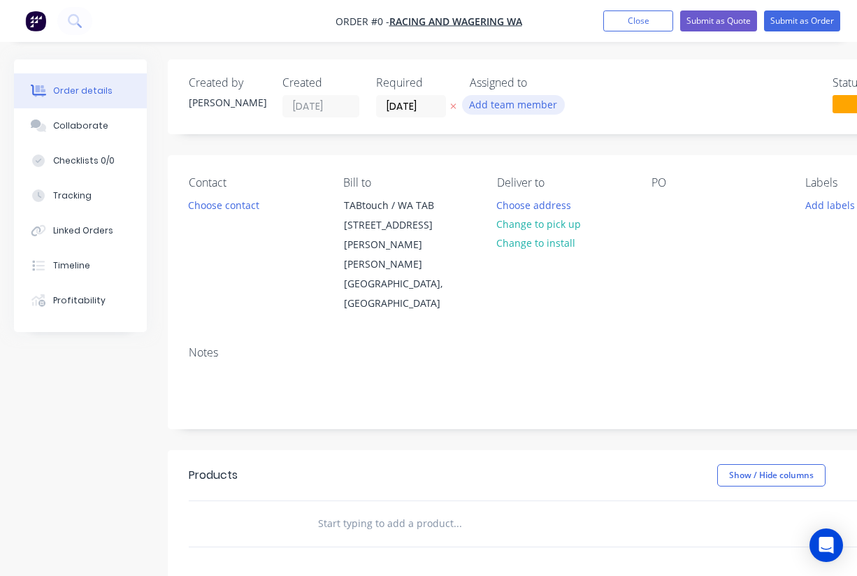
click at [518, 108] on button "Add team member" at bounding box center [513, 104] width 103 height 19
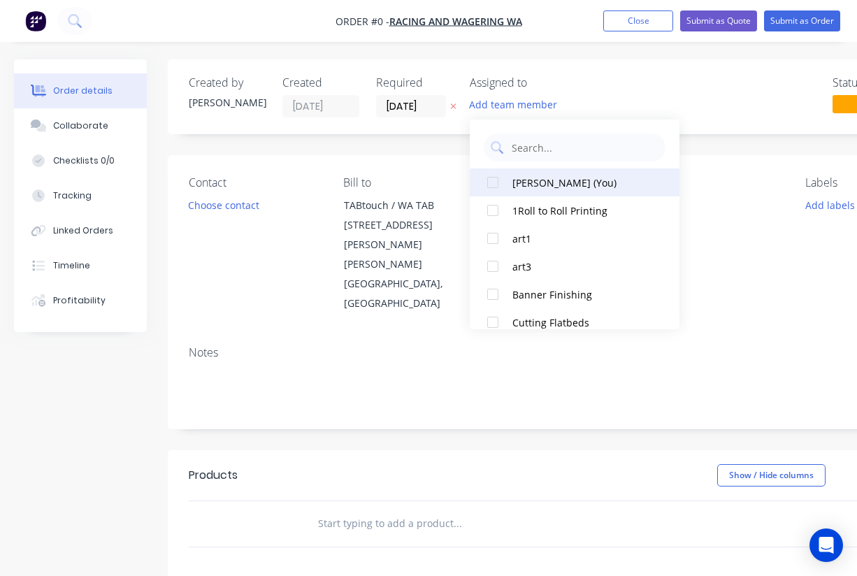
click at [497, 175] on div at bounding box center [493, 183] width 28 height 28
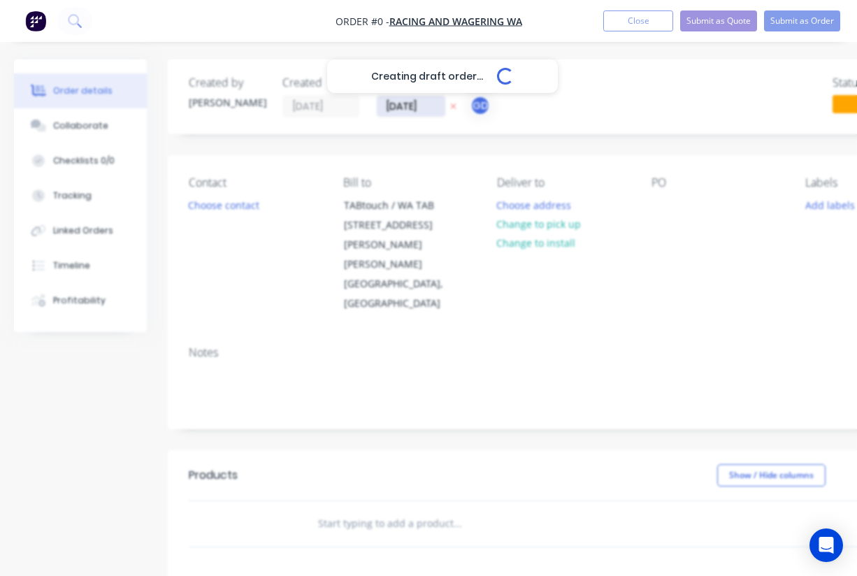
click at [414, 99] on div "Creating draft order... Loading... Order details Collaborate Checklists 0/0 Tra…" at bounding box center [486, 481] width 973 height 845
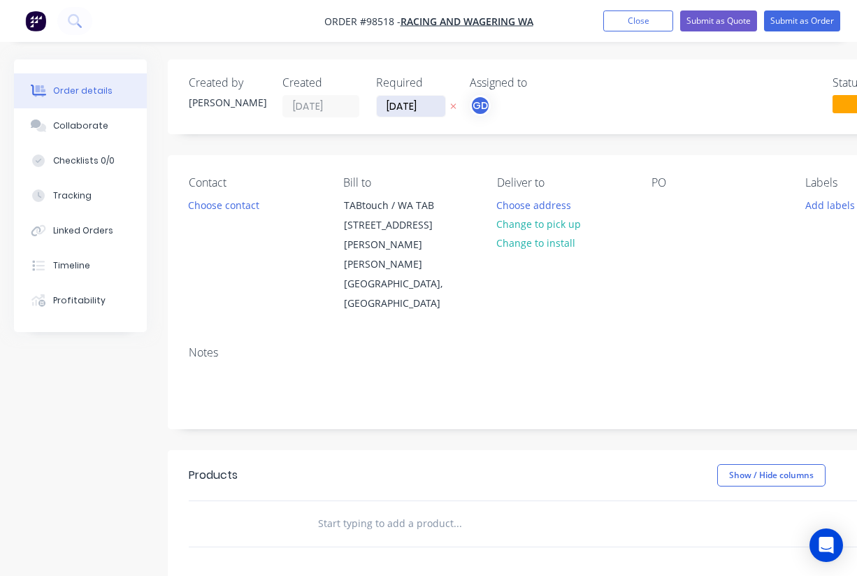
click at [412, 103] on input "10/09/25" at bounding box center [411, 106] width 69 height 21
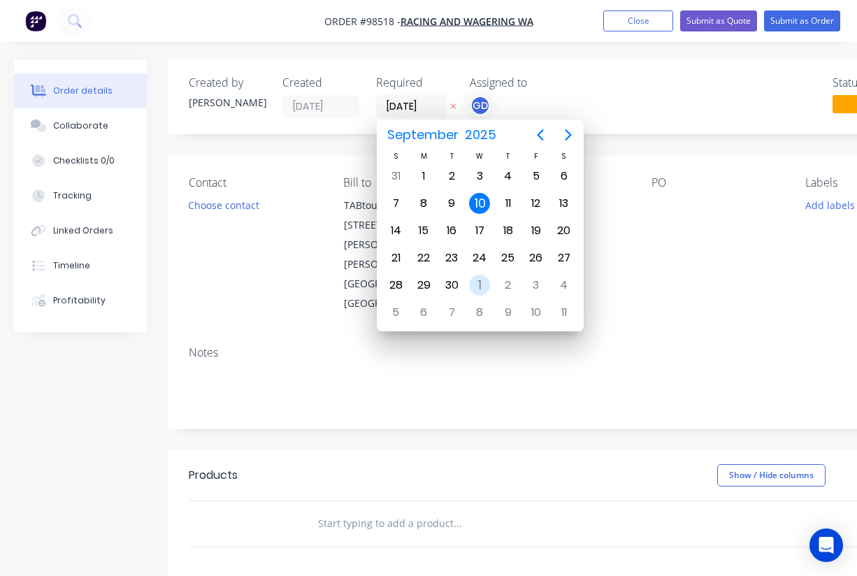
click at [480, 278] on div "1" at bounding box center [479, 285] width 21 height 21
type input "01/10/25"
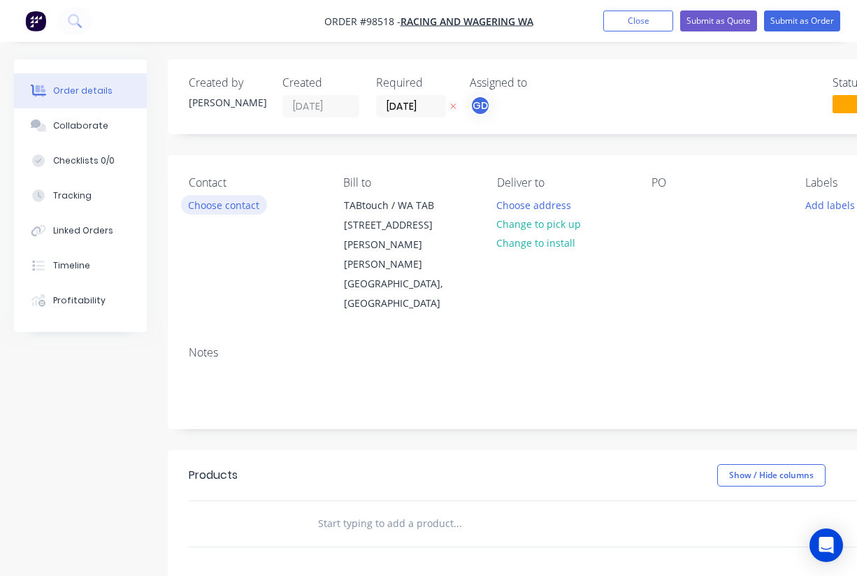
click at [197, 206] on button "Choose contact" at bounding box center [224, 204] width 86 height 19
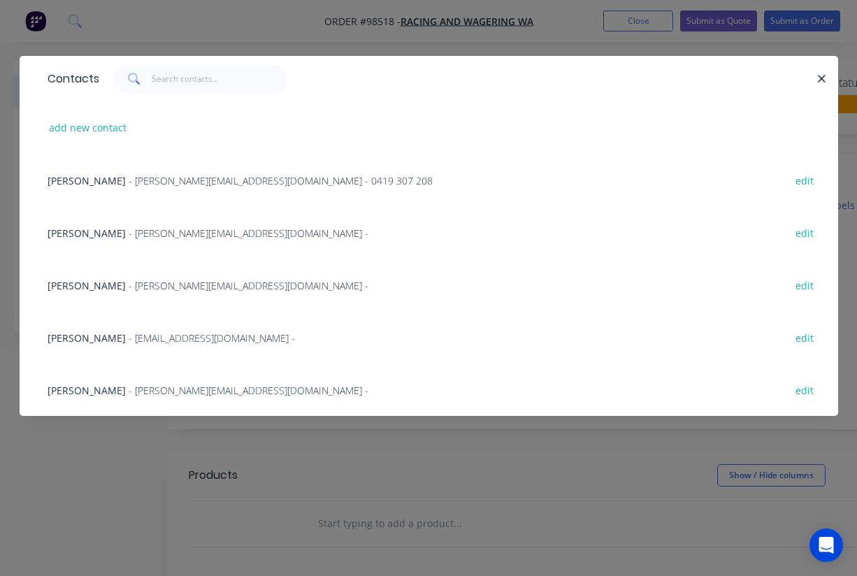
click at [69, 232] on span "Lia Tapper" at bounding box center [87, 233] width 78 height 13
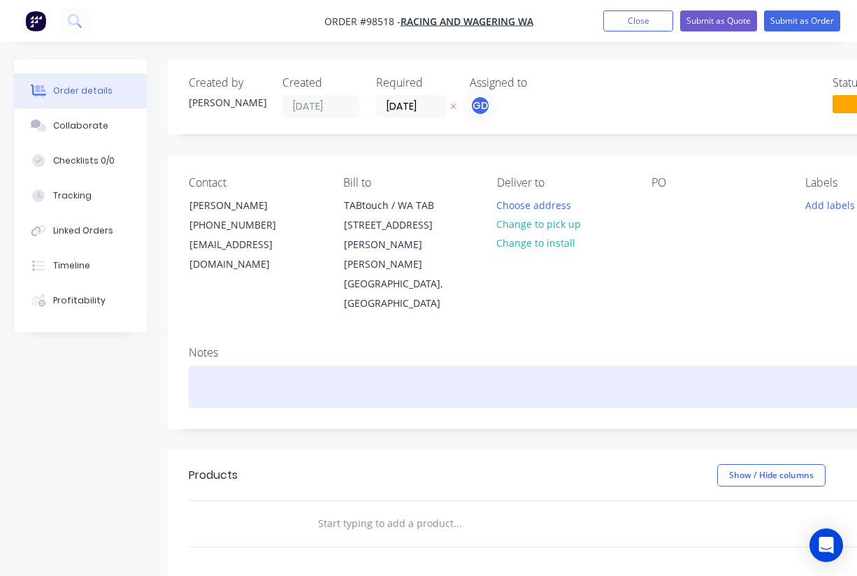
click at [199, 366] on div at bounding box center [563, 387] width 749 height 43
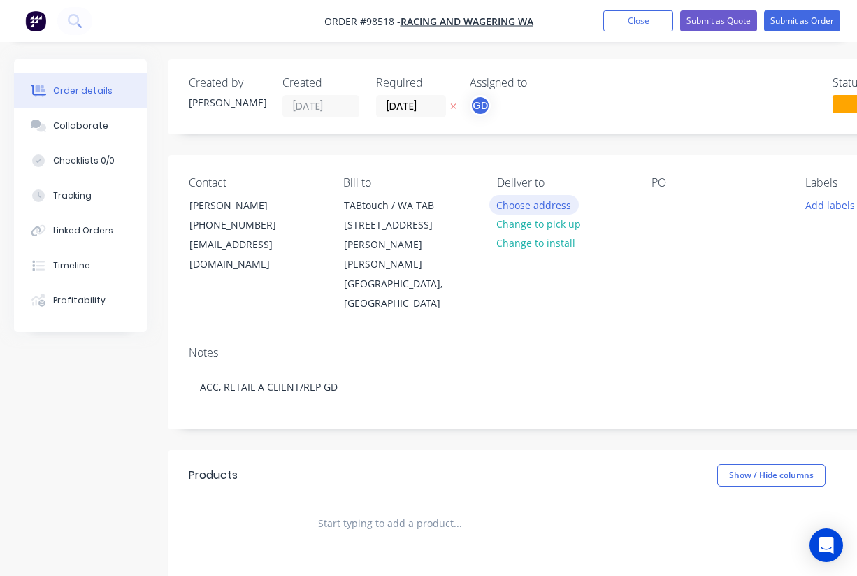
click at [530, 206] on button "Choose address" at bounding box center [535, 204] width 90 height 19
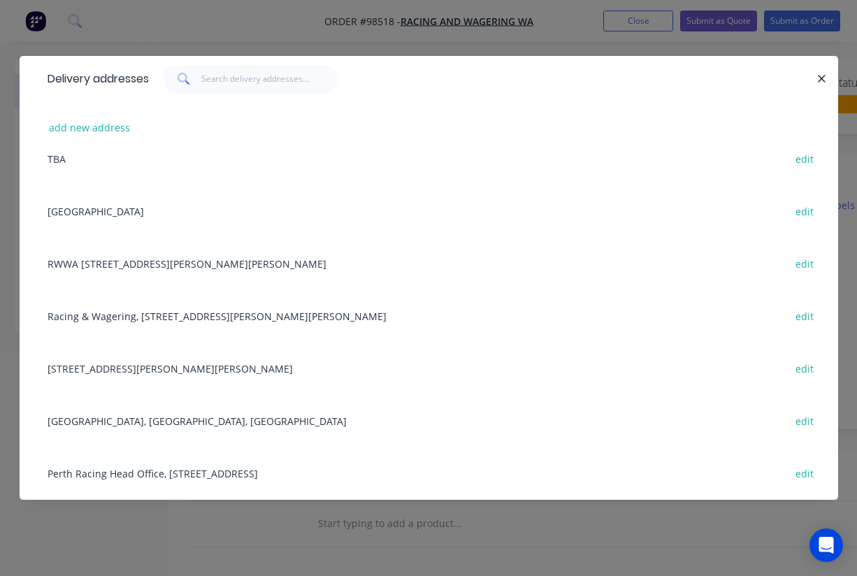
scroll to position [284, 0]
click at [90, 422] on div "Ascot Racecourse, Grandstand Road, Ascot, Western Australia, Australia edit" at bounding box center [429, 420] width 777 height 52
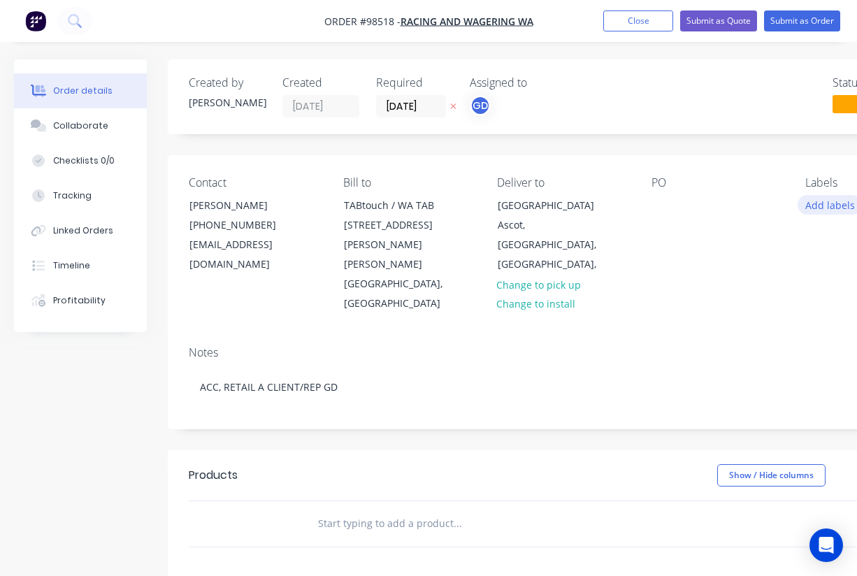
click at [823, 208] on button "Add labels" at bounding box center [830, 204] width 64 height 19
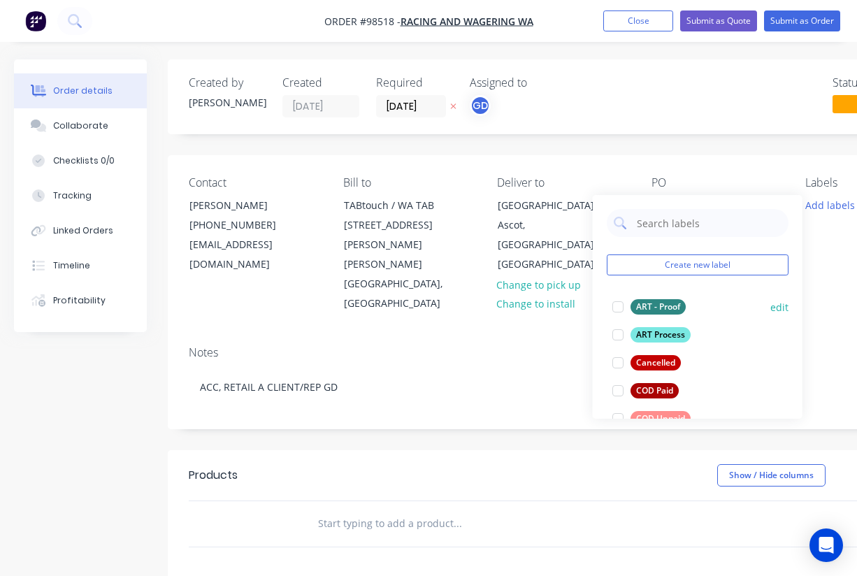
click at [657, 306] on div "ART - Proof" at bounding box center [658, 306] width 55 height 15
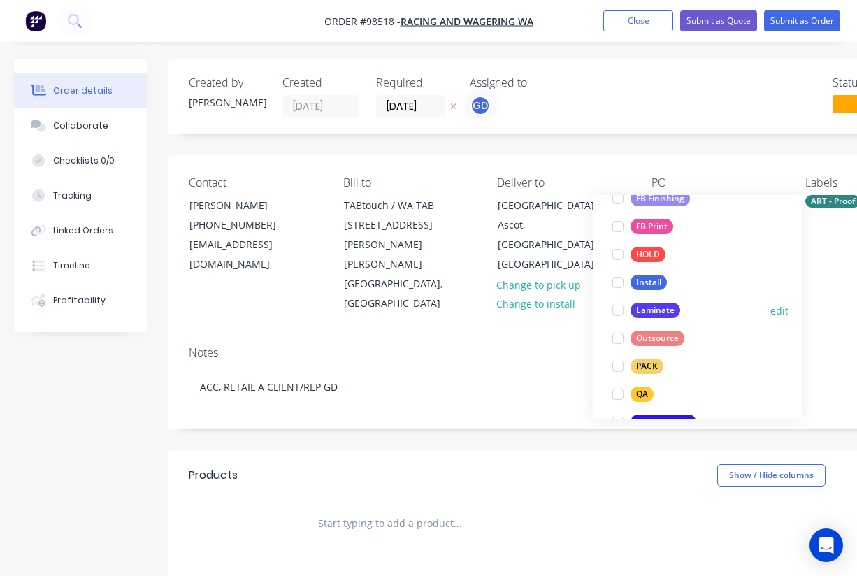
scroll to position [394, 0]
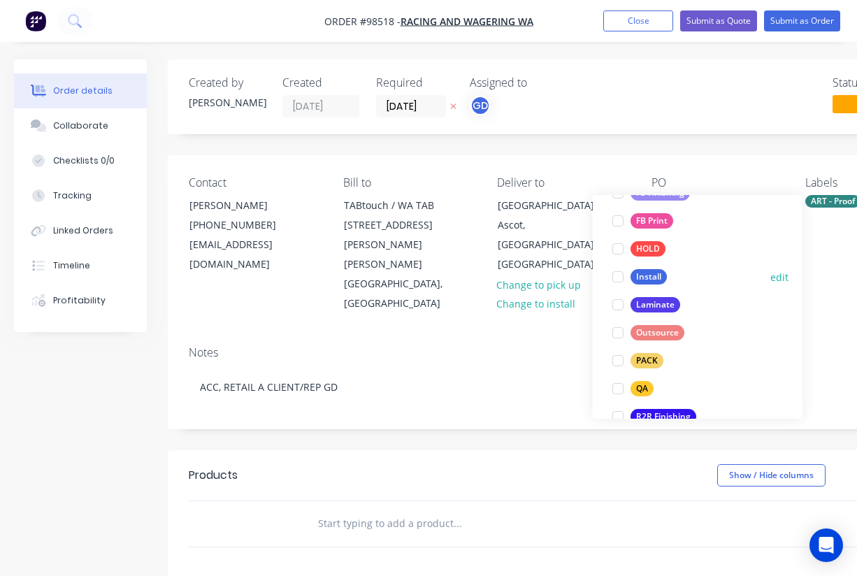
click at [650, 280] on div "Install" at bounding box center [649, 276] width 36 height 15
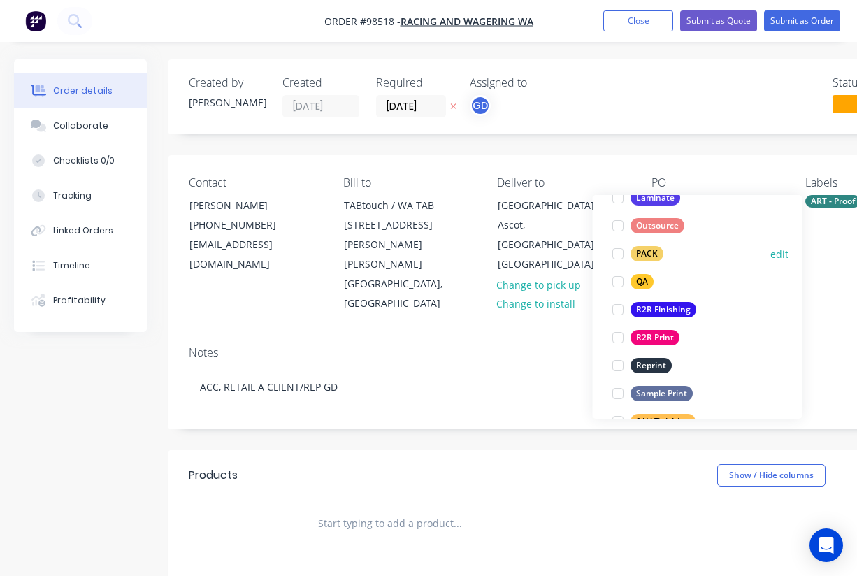
scroll to position [504, 0]
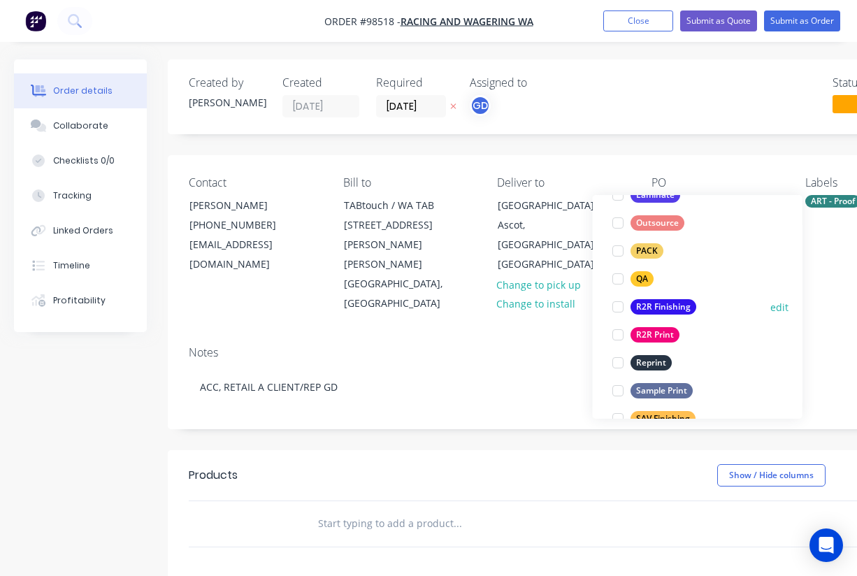
click at [657, 306] on div "R2R Finishing" at bounding box center [664, 306] width 66 height 15
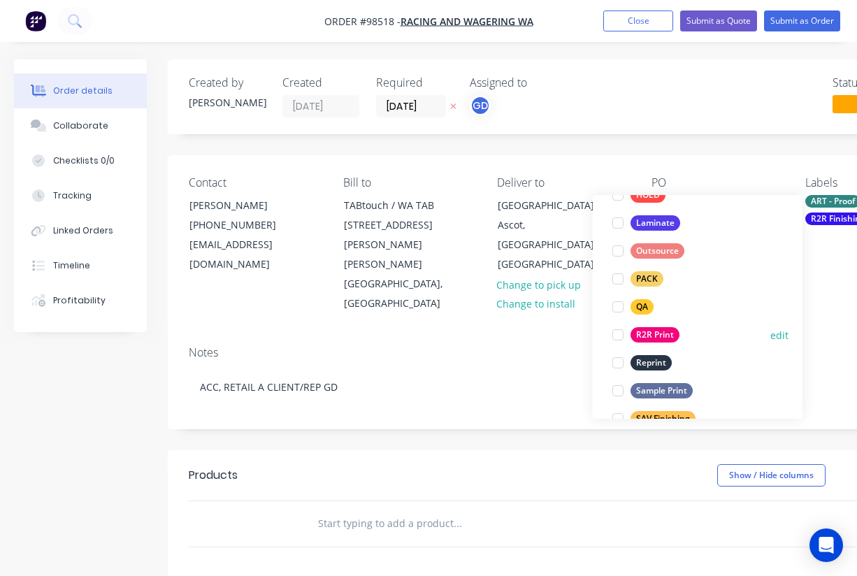
click at [657, 332] on div "R2R Print" at bounding box center [655, 334] width 49 height 15
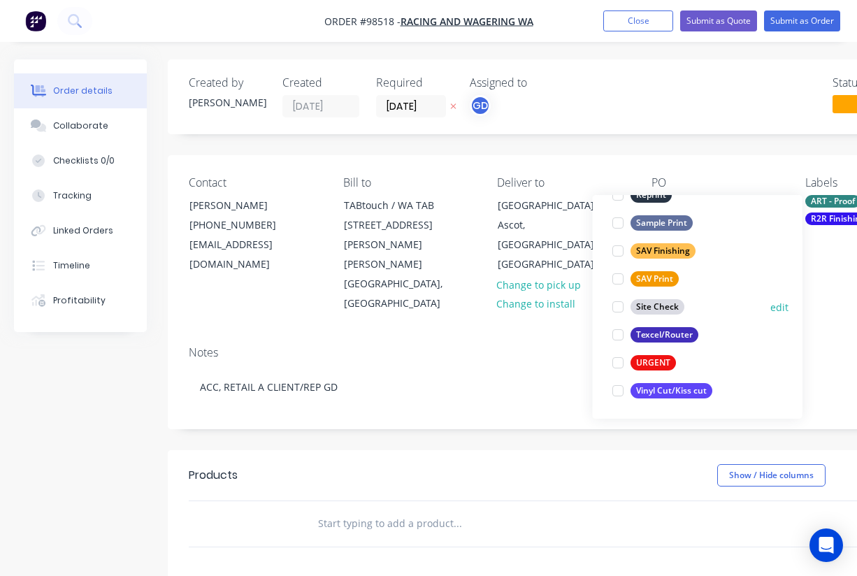
scroll to position [671, 0]
click at [640, 305] on div "Site Check" at bounding box center [658, 306] width 54 height 15
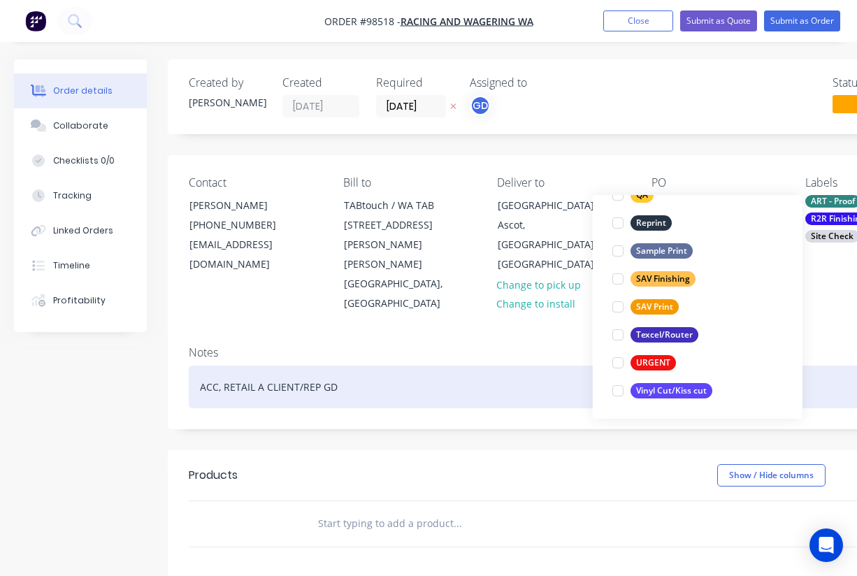
click at [484, 366] on div "ACC, RETAIL A CLIENT/REP GD" at bounding box center [563, 387] width 749 height 43
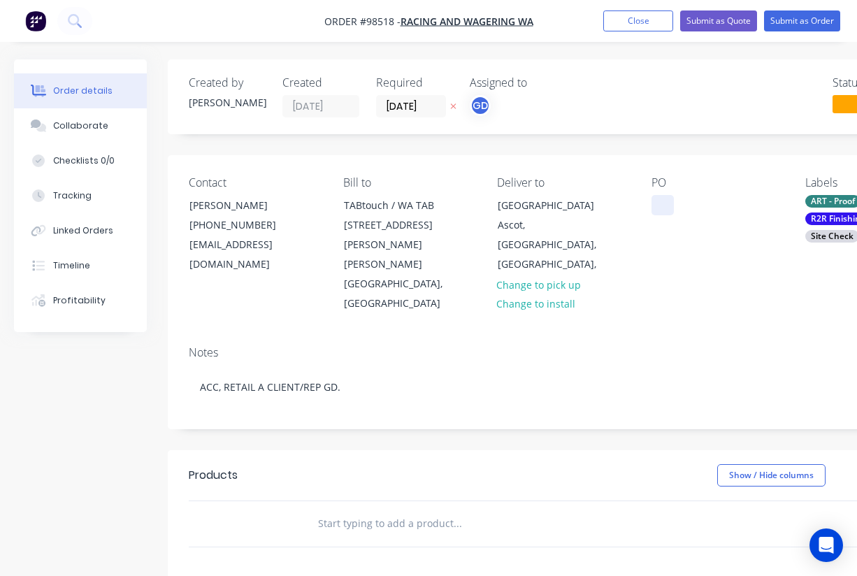
click at [664, 203] on div at bounding box center [663, 205] width 22 height 20
paste div
click at [673, 268] on div "PO P206028" at bounding box center [718, 245] width 132 height 138
click at [341, 510] on input "text" at bounding box center [458, 524] width 280 height 28
paste input "re-skin sign at Ascot on track 21000 x 3750mm Printed 510gsm Banner kedar edge …"
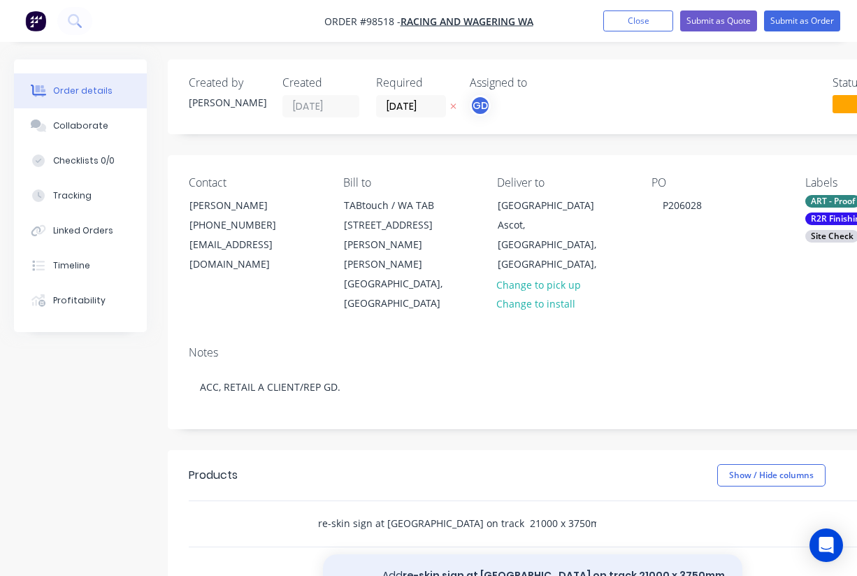
type input "re-skin sign at Ascot on track 21000 x 3750mm Printed 510gsm Banner kedar edge …"
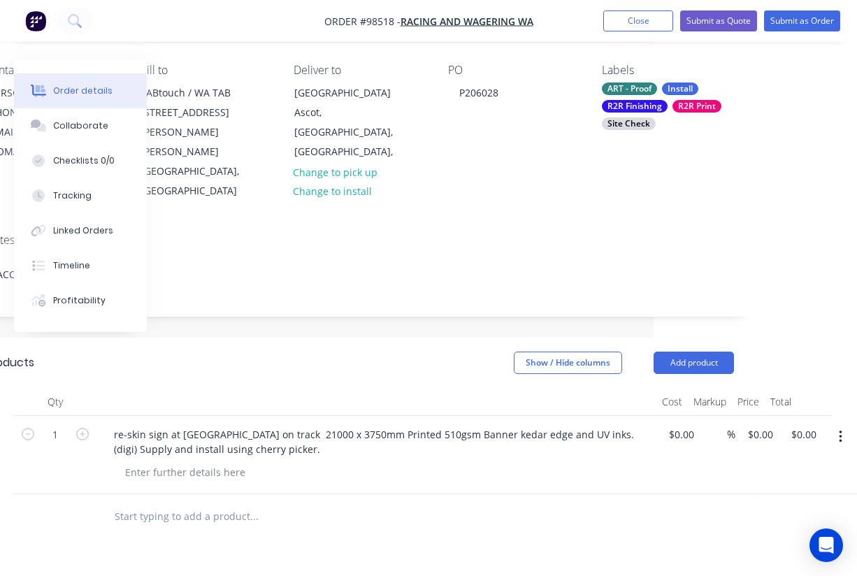
scroll to position [129, 204]
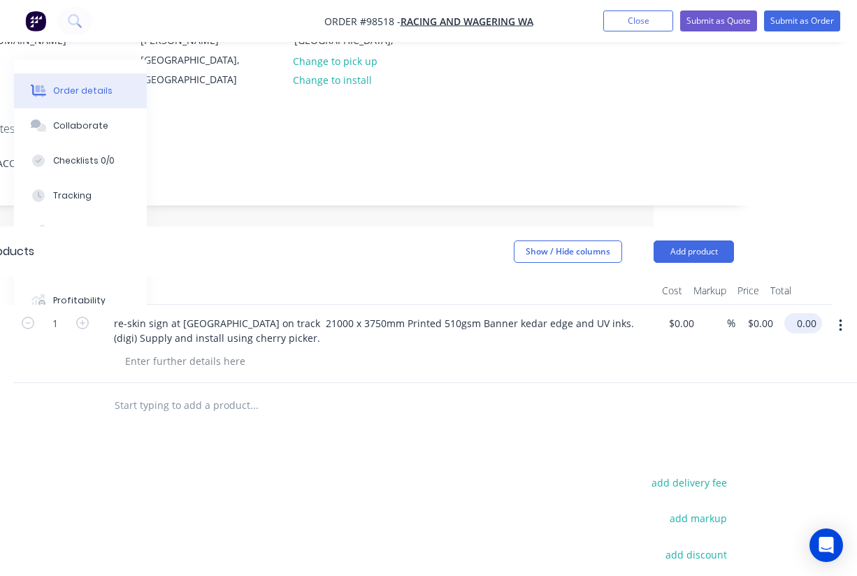
click at [806, 313] on input "0.00" at bounding box center [806, 323] width 32 height 20
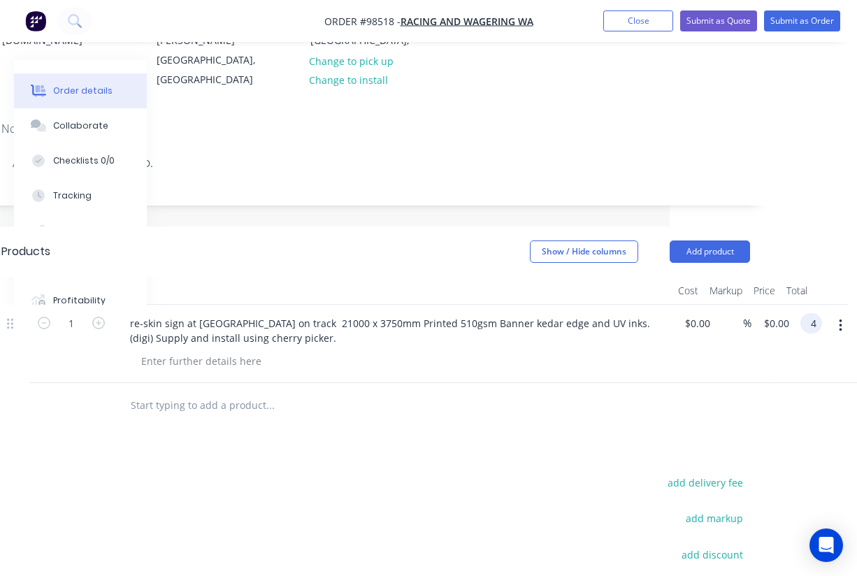
scroll to position [224, 187]
type input "$4,750.00"
click at [528, 418] on div "Products Show / Hide columns Add product Qty Cost Markup Price Total 1 re-skin …" at bounding box center [375, 496] width 791 height 538
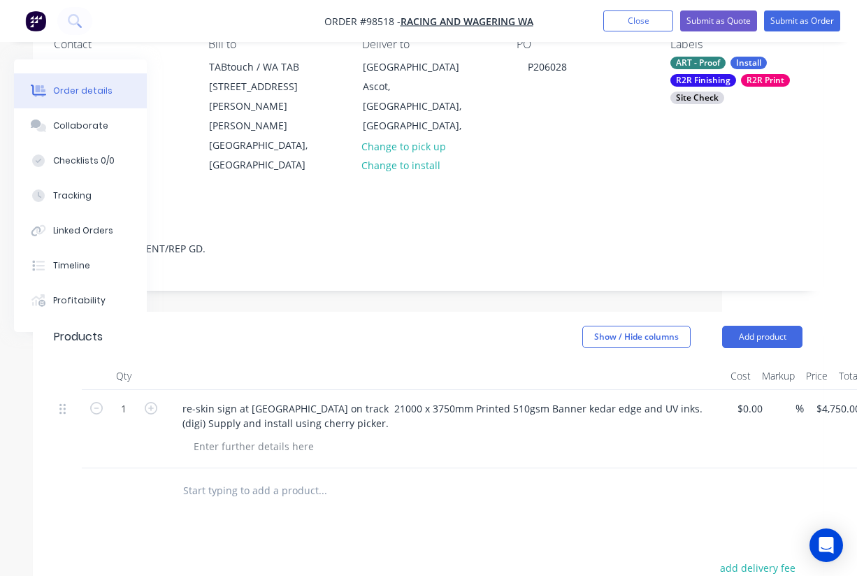
scroll to position [142, 135]
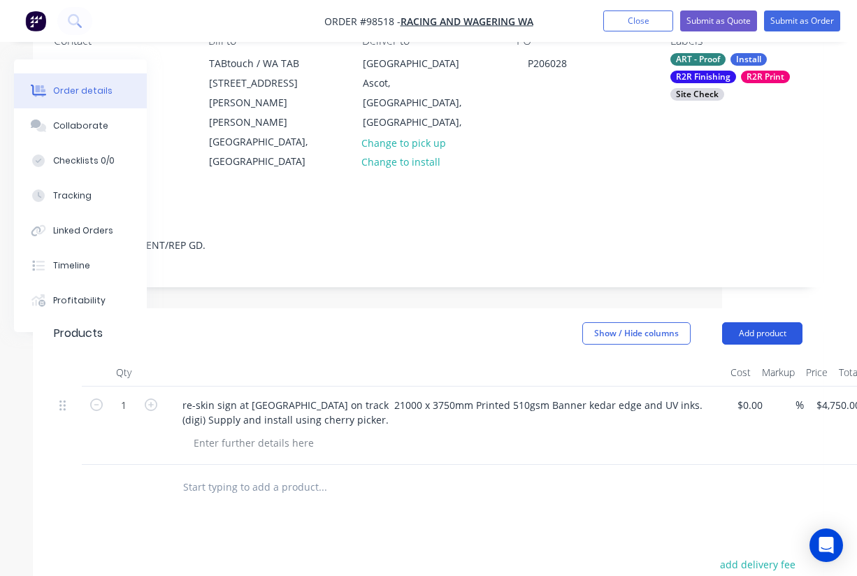
click at [753, 322] on button "Add product" at bounding box center [762, 333] width 80 height 22
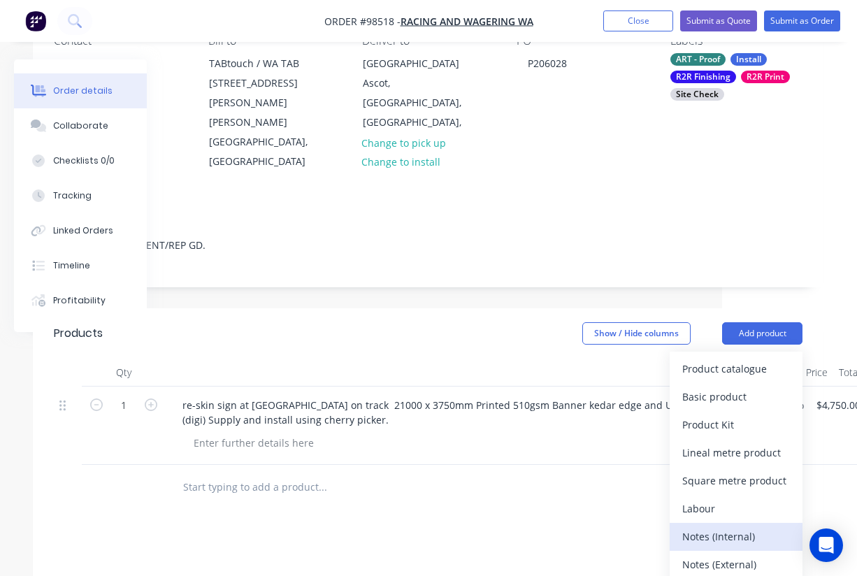
click at [735, 527] on div "Notes (Internal)" at bounding box center [737, 537] width 108 height 20
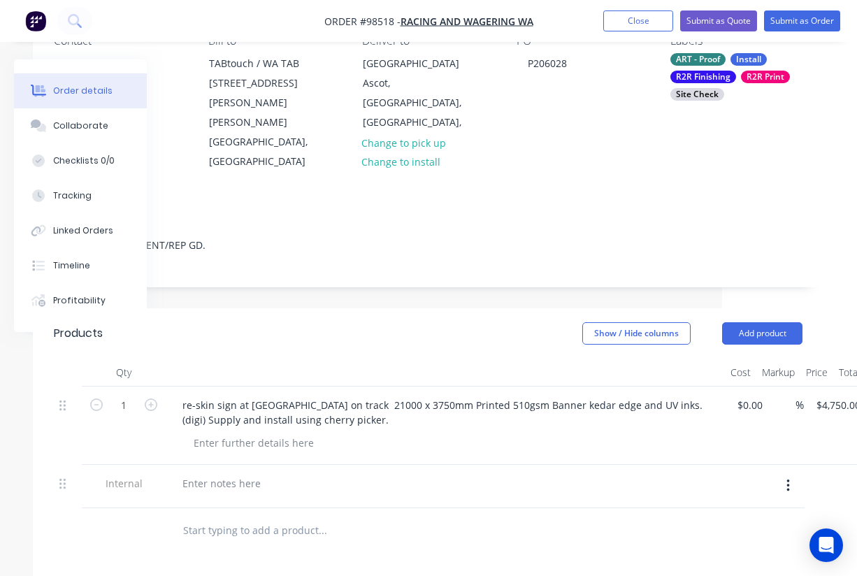
click at [226, 465] on div at bounding box center [446, 486] width 560 height 43
click at [222, 473] on div at bounding box center [221, 483] width 101 height 20
click at [273, 517] on input "text" at bounding box center [323, 531] width 280 height 28
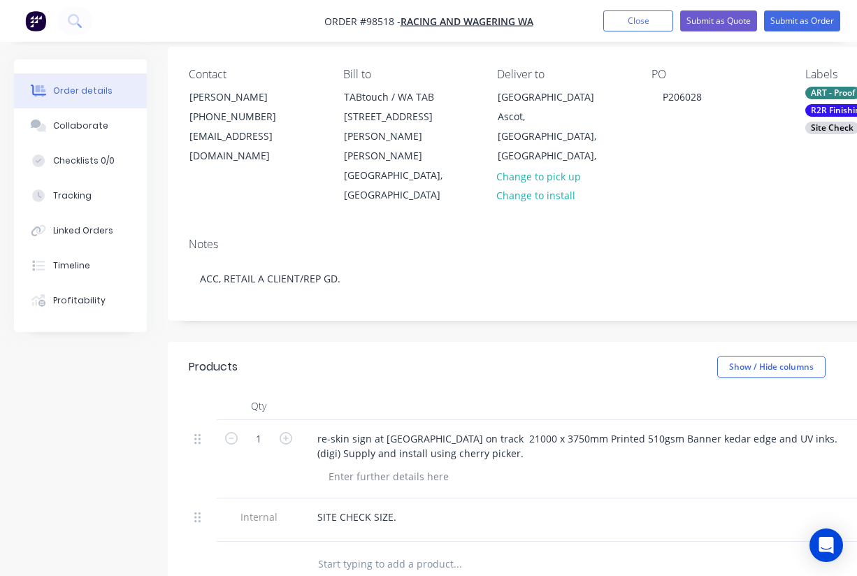
scroll to position [108, 1]
drag, startPoint x: 319, startPoint y: 20, endPoint x: 393, endPoint y: 23, distance: 74.2
click at [393, 23] on nav "Order #98518 - Racing and Wagering WA Add product Close Submit as Quote Submit …" at bounding box center [428, 21] width 857 height 42
copy span "Order #98518"
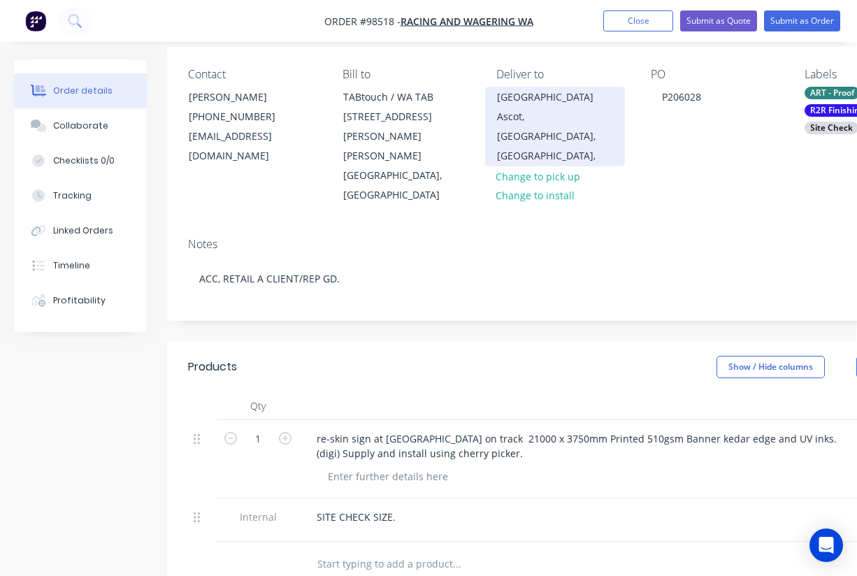
click at [533, 107] on div "Ascot Racecourse Grandstand Road" at bounding box center [555, 97] width 116 height 20
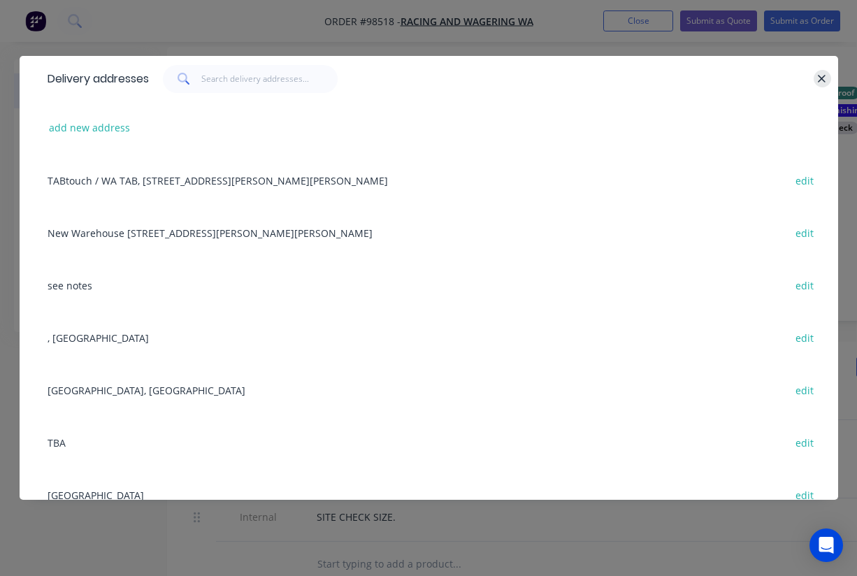
click at [821, 77] on icon "button" at bounding box center [823, 79] width 8 height 8
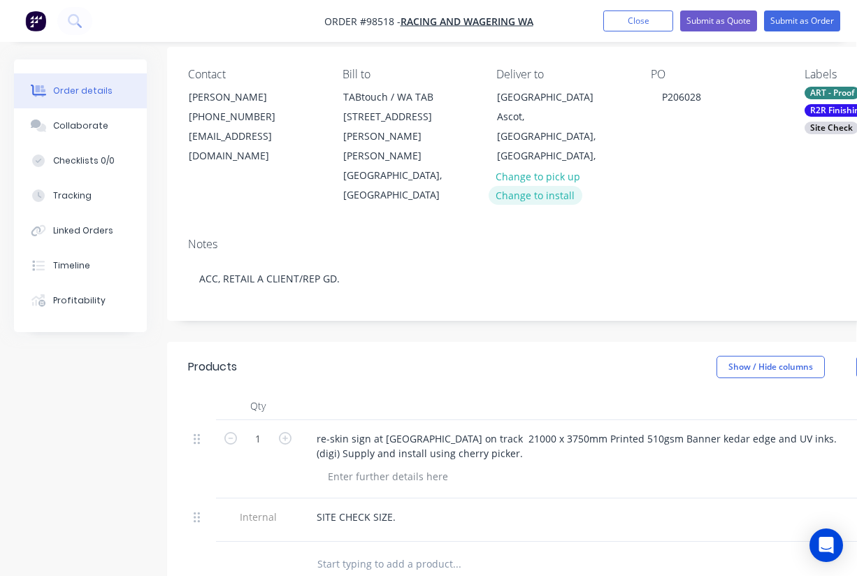
click at [548, 198] on button "Change to install" at bounding box center [536, 195] width 94 height 19
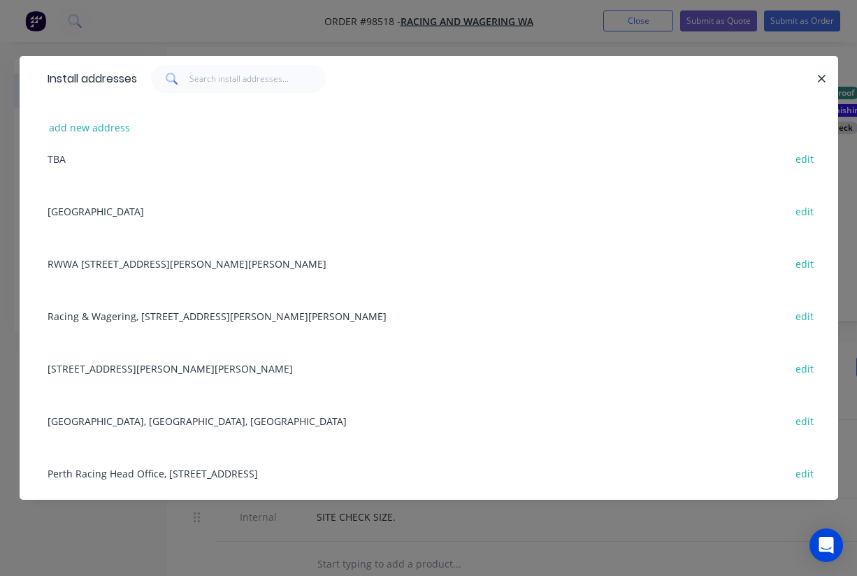
scroll to position [284, 0]
click at [92, 422] on div "Ascot Racecourse, Grandstand Road, Ascot, Western Australia, Australia edit" at bounding box center [429, 420] width 777 height 52
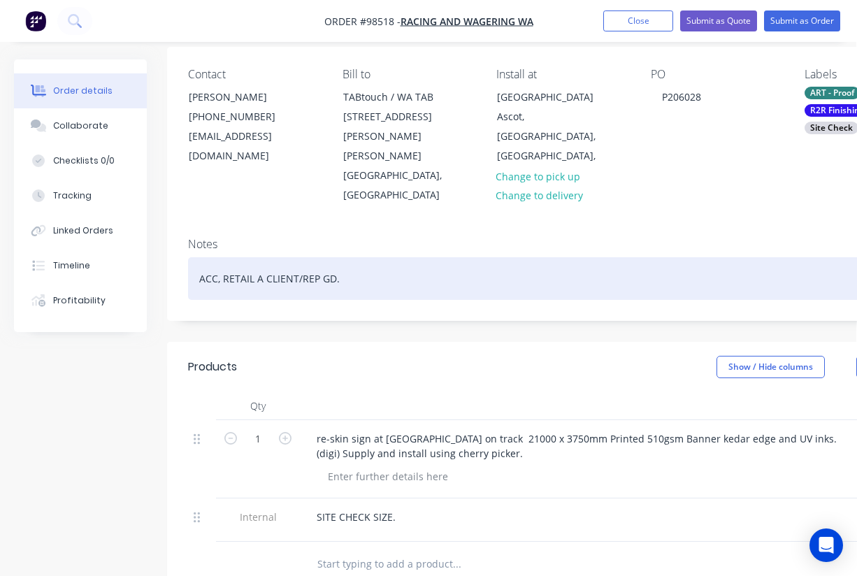
scroll to position [0, 1]
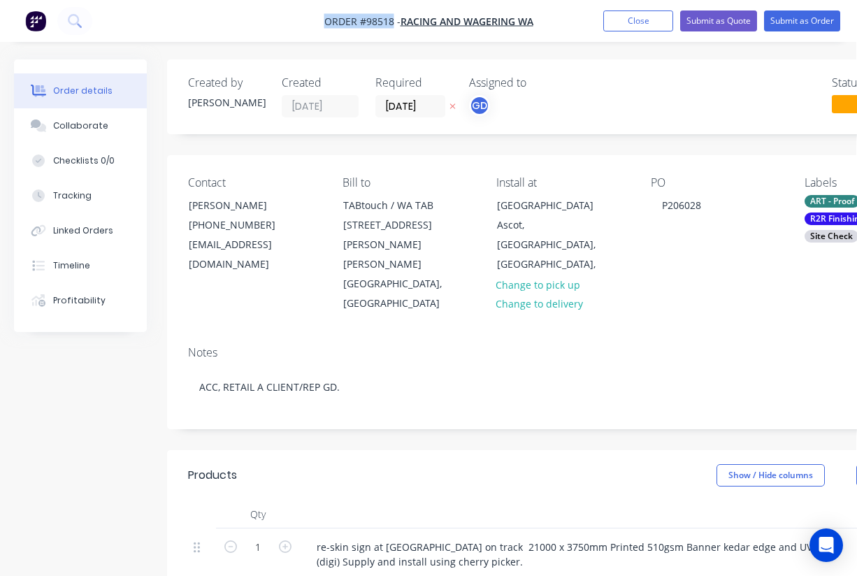
drag, startPoint x: 315, startPoint y: 20, endPoint x: 392, endPoint y: 24, distance: 77.1
click at [392, 24] on nav "Order #98518 - Racing and Wagering WA Add product Close Submit as Quote Submit …" at bounding box center [428, 21] width 857 height 42
click at [359, 24] on span "Order #98518 -" at bounding box center [363, 21] width 76 height 13
click at [325, 23] on span "Order #98518 -" at bounding box center [363, 21] width 76 height 13
drag, startPoint x: 311, startPoint y: 20, endPoint x: 395, endPoint y: 22, distance: 84.7
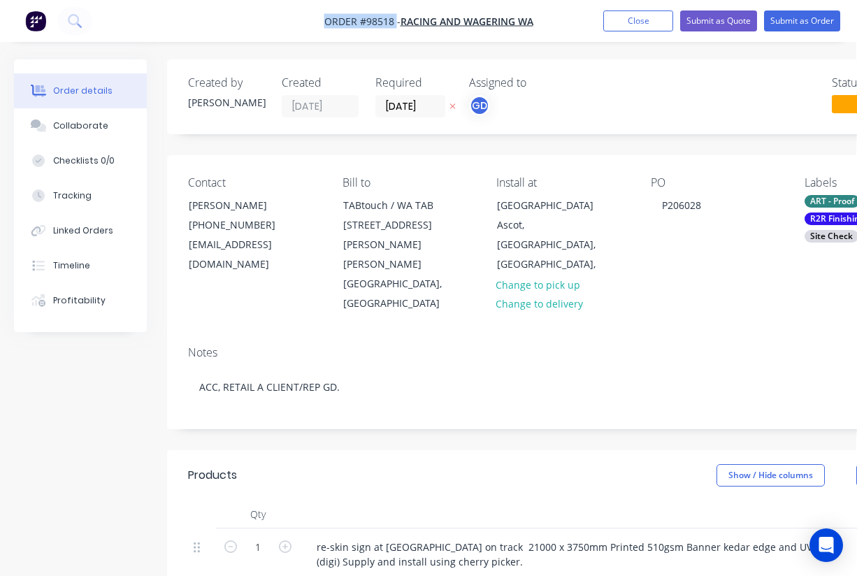
click at [395, 22] on nav "Order #98518 - Racing and Wagering WA Add product Close Submit as Quote Submit …" at bounding box center [428, 21] width 857 height 42
copy span "Order #98518"
click at [637, 25] on button "Close" at bounding box center [639, 20] width 70 height 21
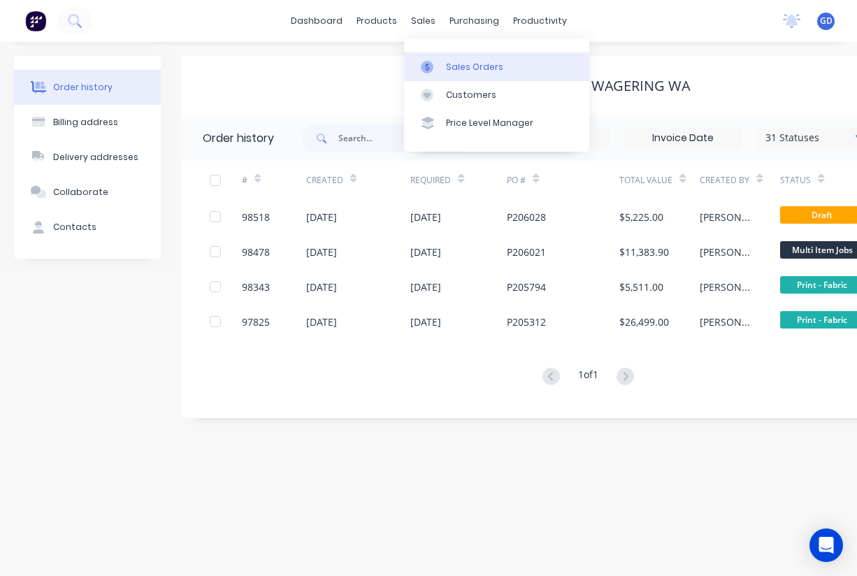
click at [463, 66] on div "Sales Orders" at bounding box center [474, 67] width 57 height 13
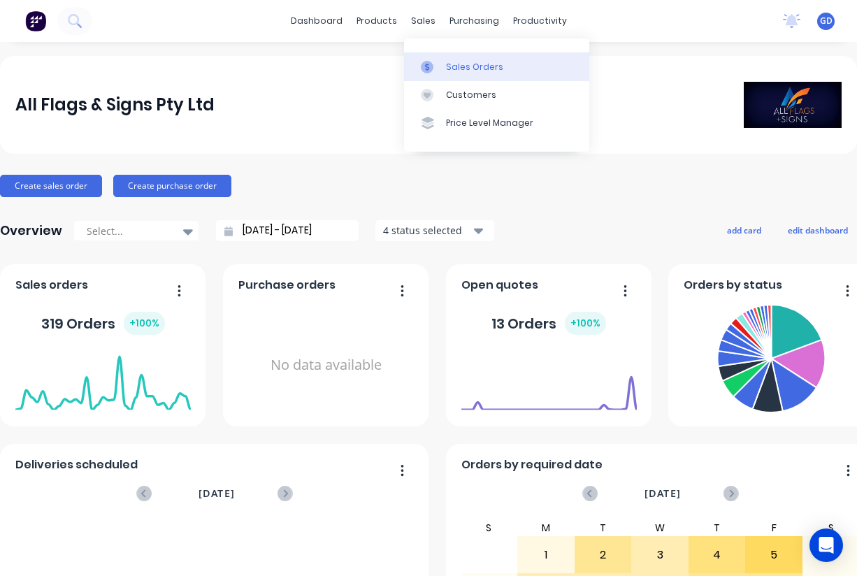
click at [459, 64] on div "Sales Orders" at bounding box center [474, 67] width 57 height 13
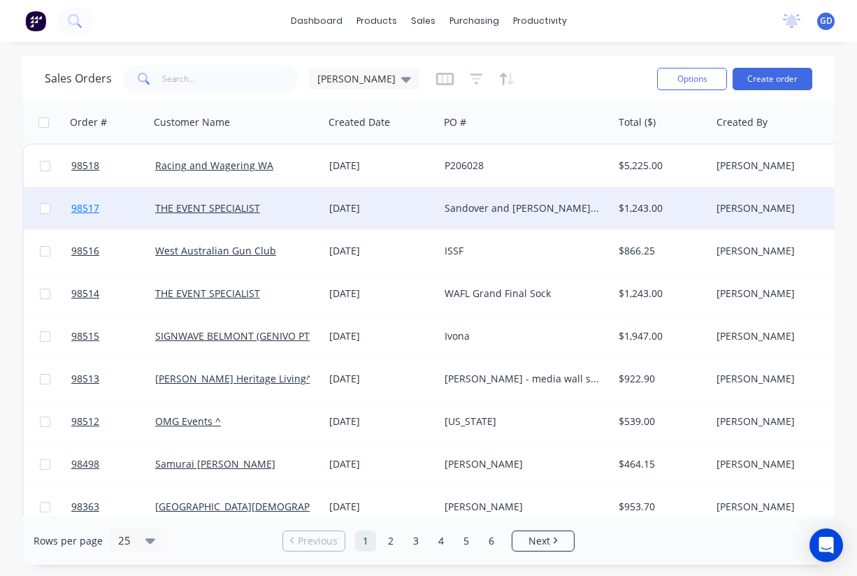
click at [92, 209] on span "98517" at bounding box center [85, 208] width 28 height 14
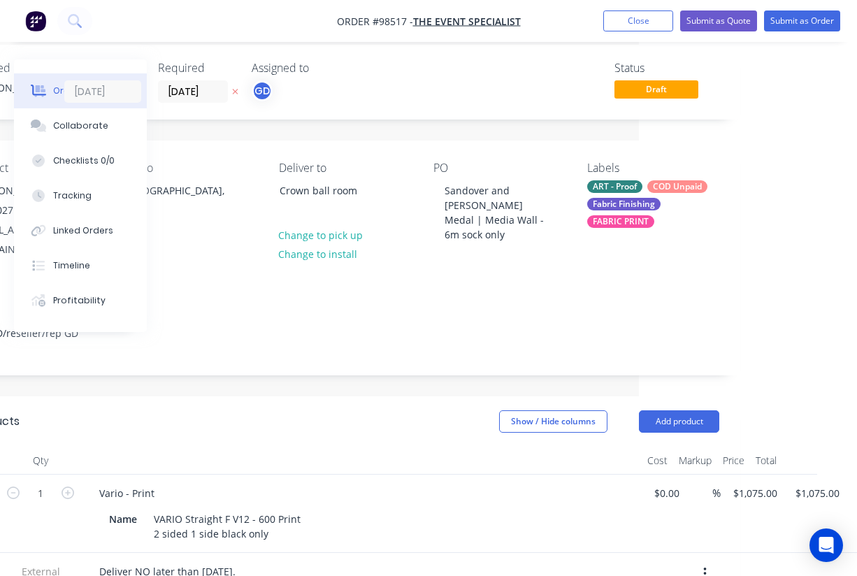
scroll to position [55, 218]
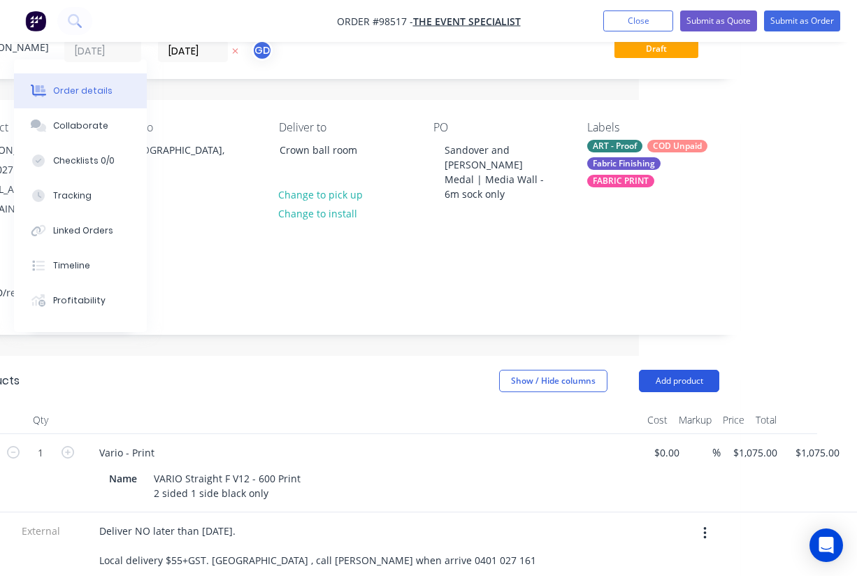
click at [699, 370] on button "Add product" at bounding box center [679, 381] width 80 height 22
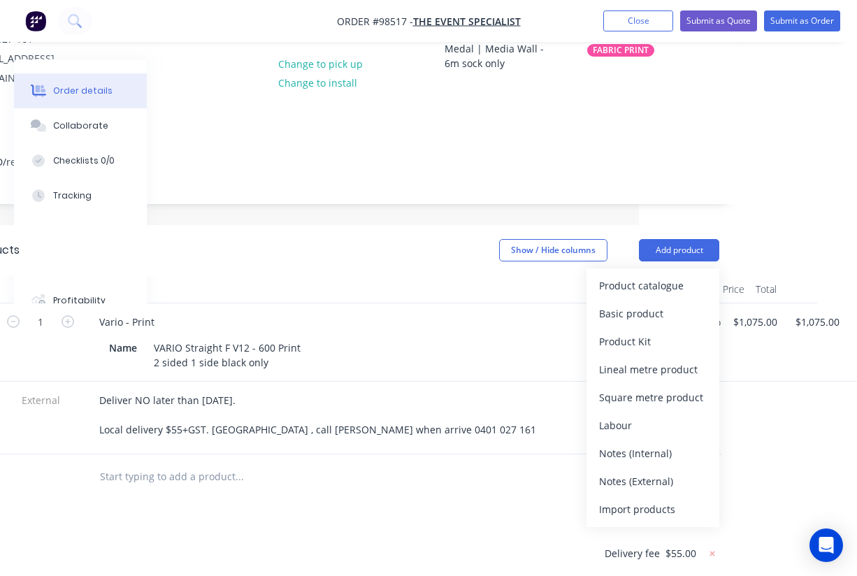
scroll to position [187, 218]
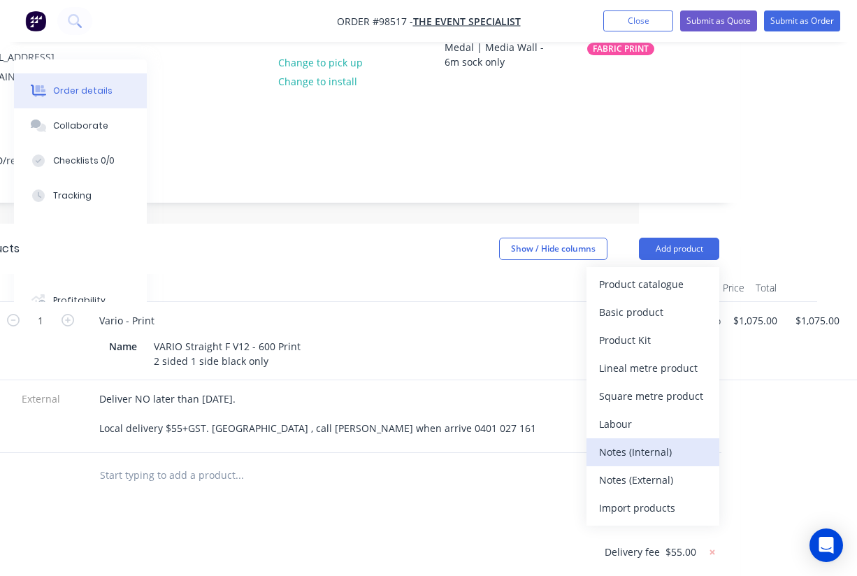
click at [625, 442] on div "Notes (Internal)" at bounding box center [653, 452] width 108 height 20
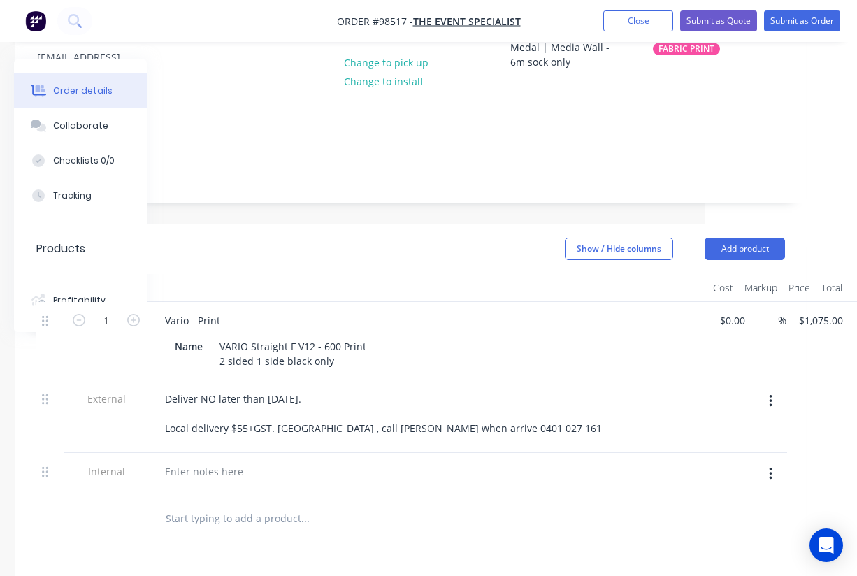
scroll to position [187, 141]
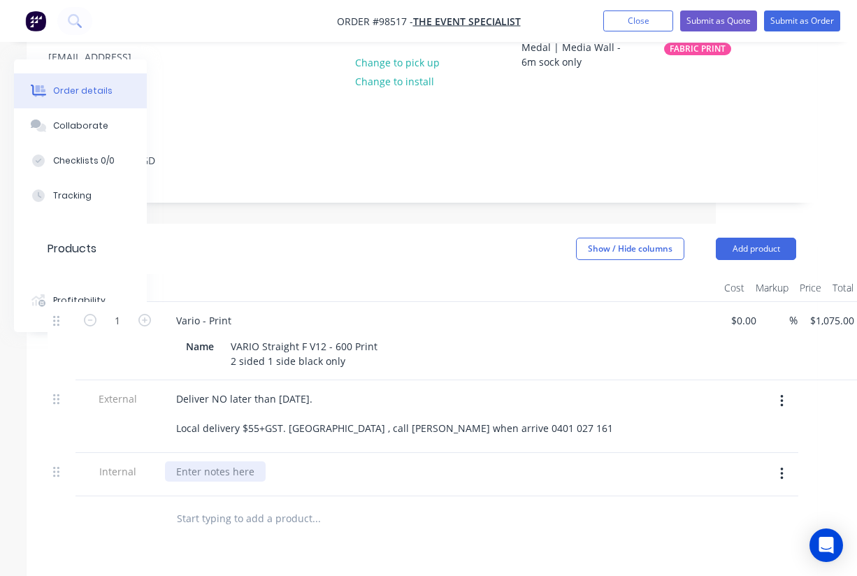
click at [229, 462] on div at bounding box center [215, 472] width 101 height 20
paste div
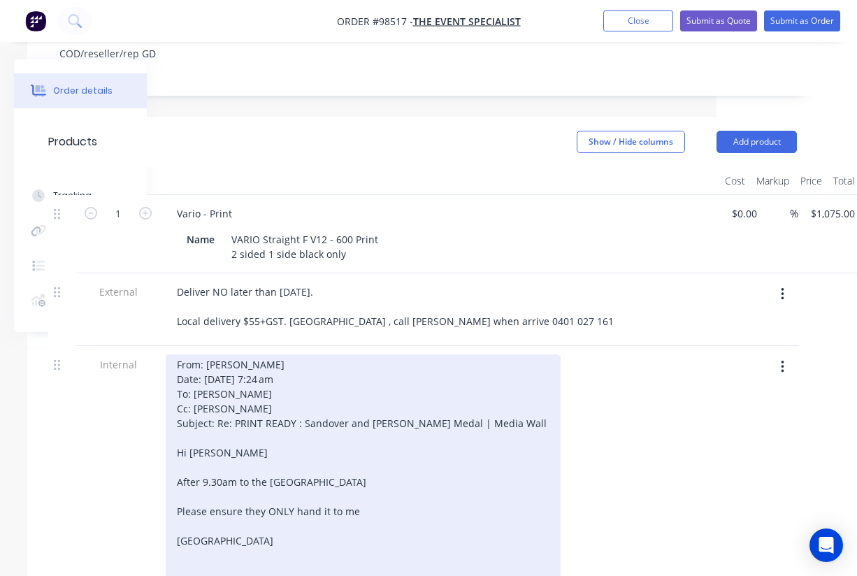
scroll to position [295, 140]
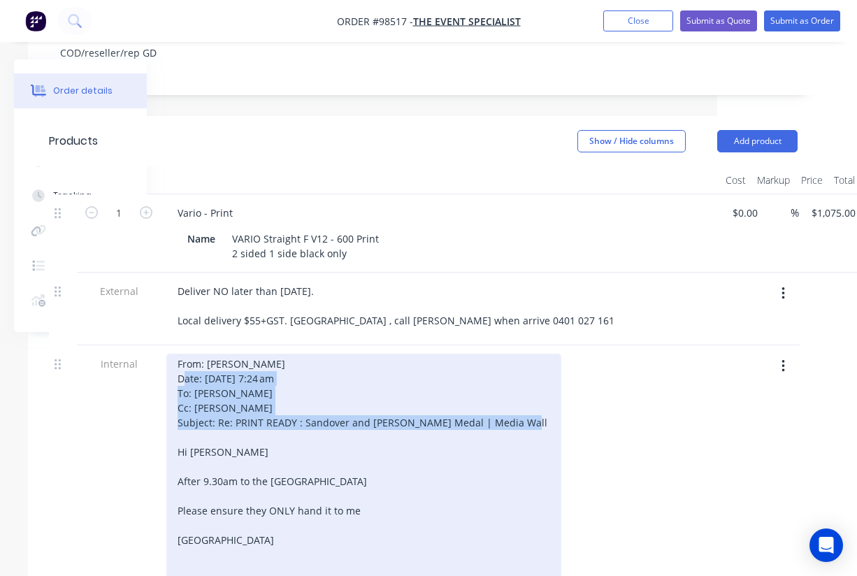
drag, startPoint x: 508, startPoint y: 400, endPoint x: 166, endPoint y: 357, distance: 344.0
click at [166, 357] on div "From: Hayley Hinchliffe Date: Wednesday, 10 September 2025 at 7:24 am To: Gino …" at bounding box center [363, 533] width 395 height 358
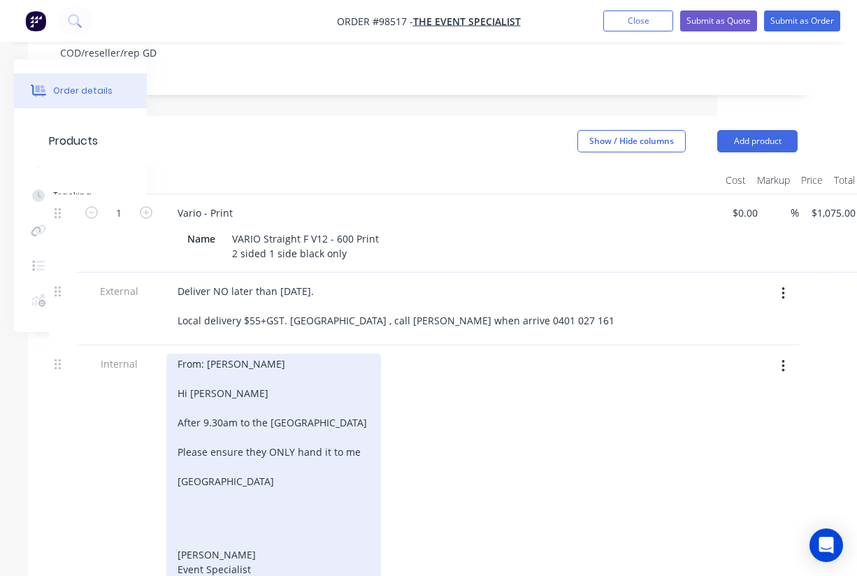
click at [185, 370] on div "From: Hayley Hinchliffe Hi Gino After 9.30am to the Crown Ballroom Please ensur…" at bounding box center [273, 503] width 215 height 299
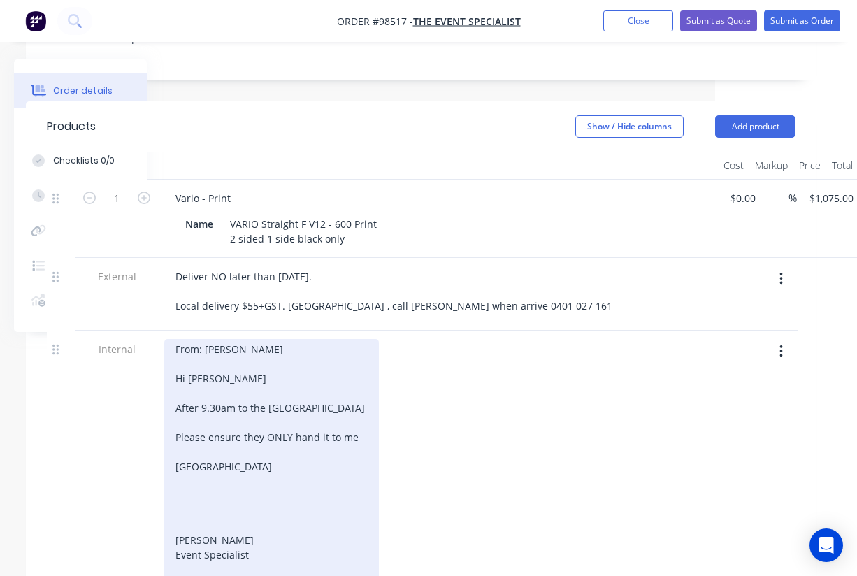
scroll to position [296, 142]
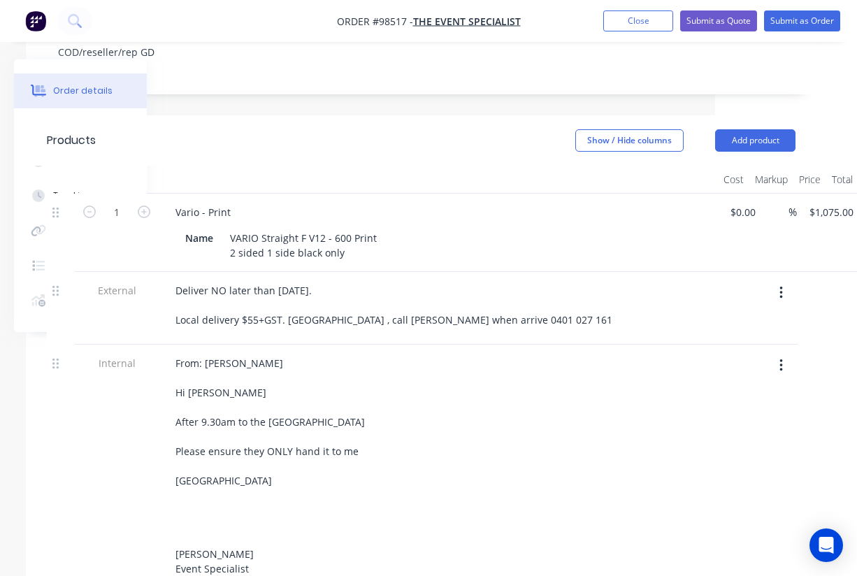
click at [485, 380] on div "From: Hayley Hinchliffe Hi Gino After 9.30am to the Crown Ballroom Please ensur…" at bounding box center [438, 502] width 548 height 299
click at [628, 19] on button "Close" at bounding box center [639, 20] width 70 height 21
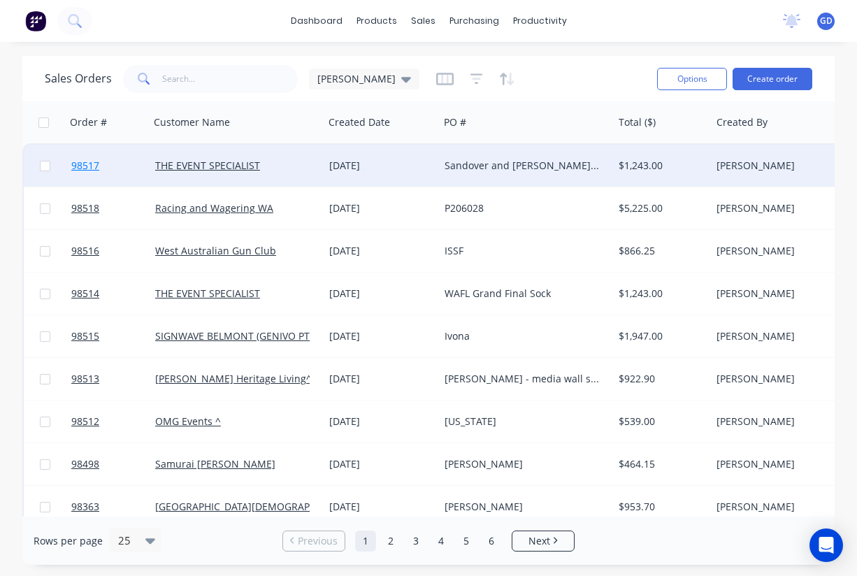
click at [78, 164] on span "98517" at bounding box center [85, 166] width 28 height 14
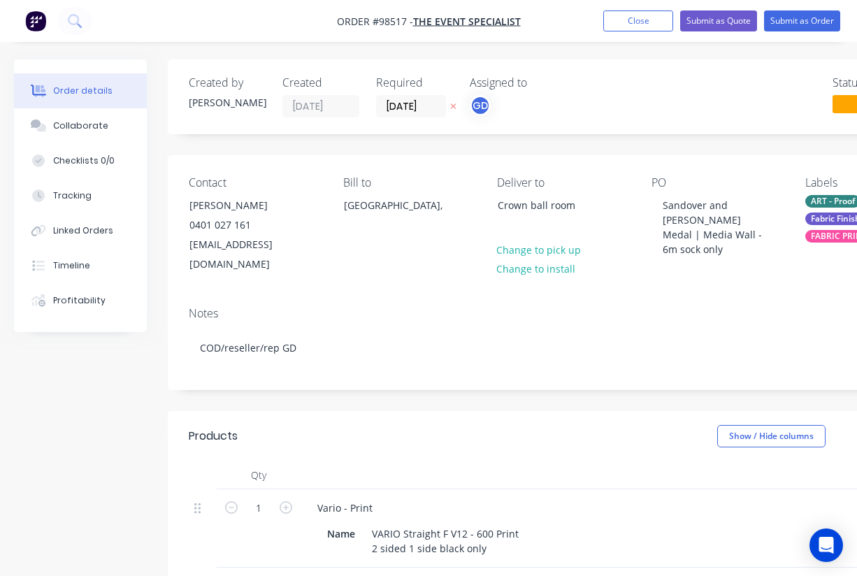
type input "$1,075.00"
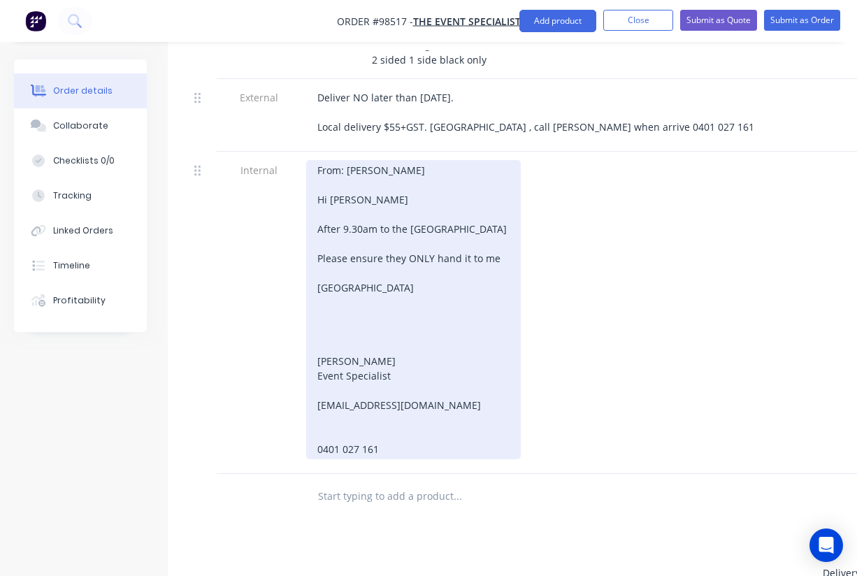
scroll to position [478, 0]
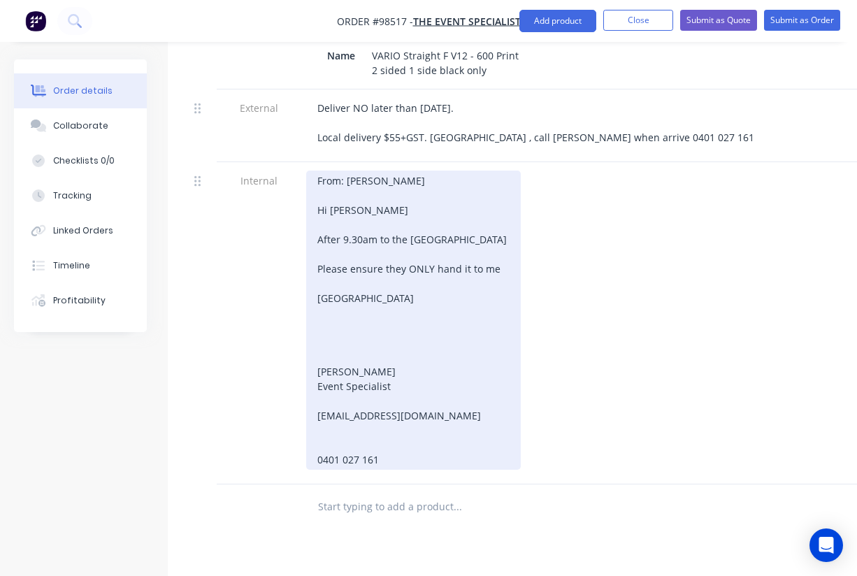
click at [486, 220] on div "From: Hayley Hinchliffe Hi Gino After 9.30am to the Crown Ballroom Please ensur…" at bounding box center [413, 320] width 215 height 299
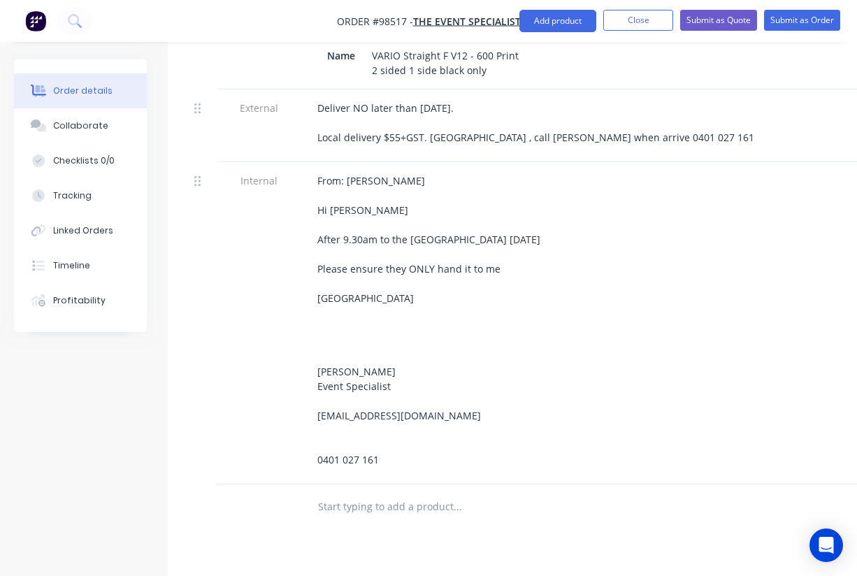
drag, startPoint x: 643, startPoint y: 250, endPoint x: 604, endPoint y: 233, distance: 42.9
click at [643, 250] on div "From: Hayley Hinchliffe Hi Gino After 9.30am to the Crown Ballroom 15TH SEPT. P…" at bounding box center [580, 320] width 548 height 299
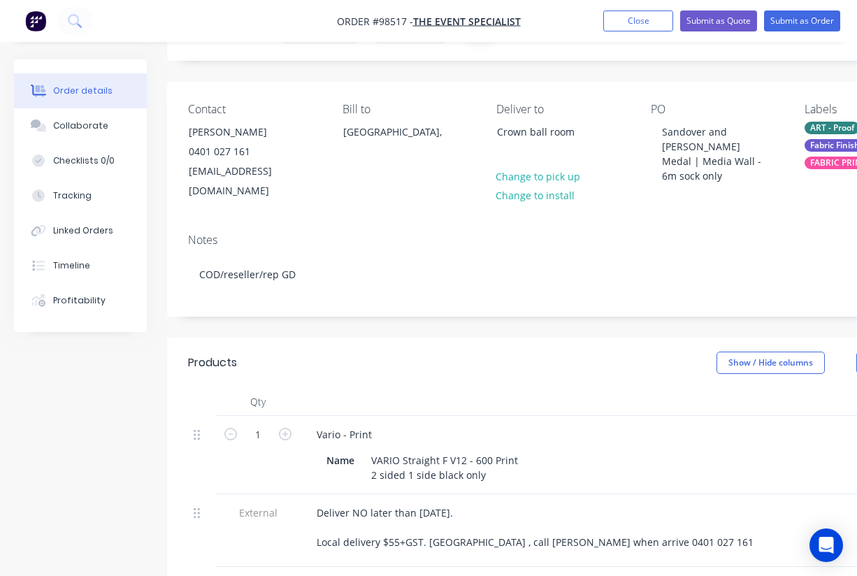
scroll to position [0, 1]
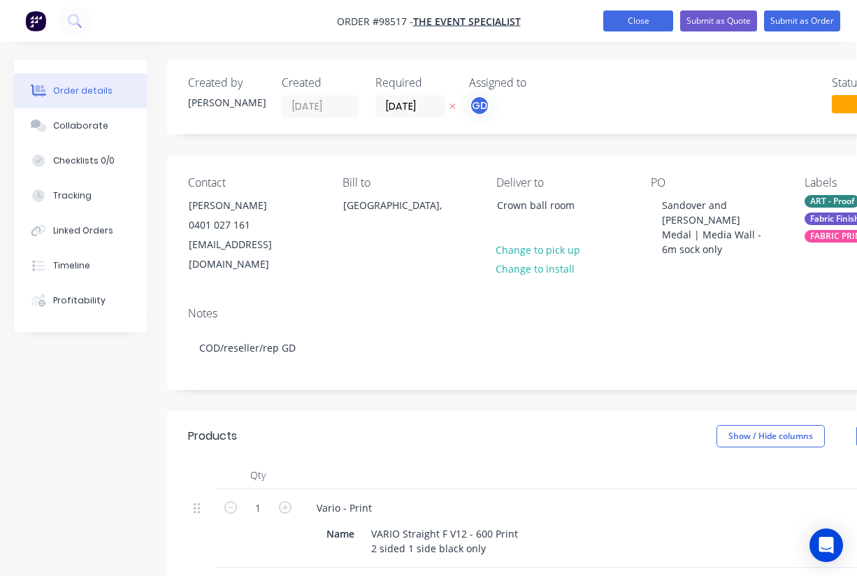
click at [625, 20] on button "Close" at bounding box center [639, 20] width 70 height 21
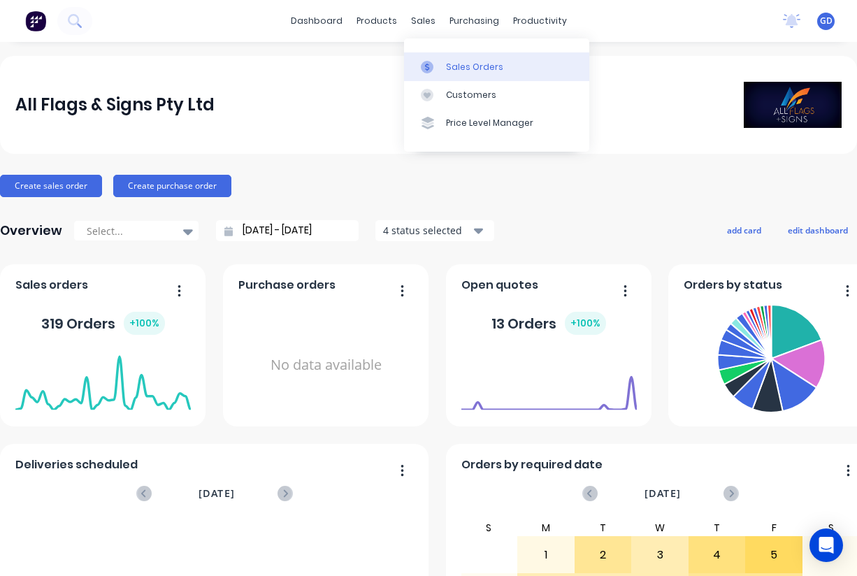
click at [453, 59] on link "Sales Orders" at bounding box center [496, 66] width 185 height 28
